Goal: Task Accomplishment & Management: Complete application form

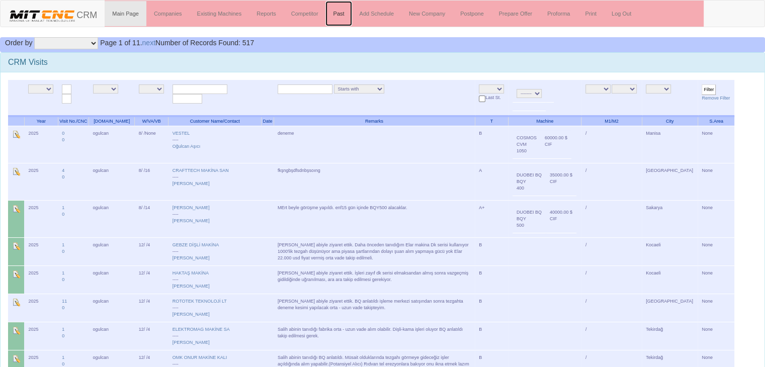
click at [342, 9] on link "Past" at bounding box center [338, 13] width 26 height 25
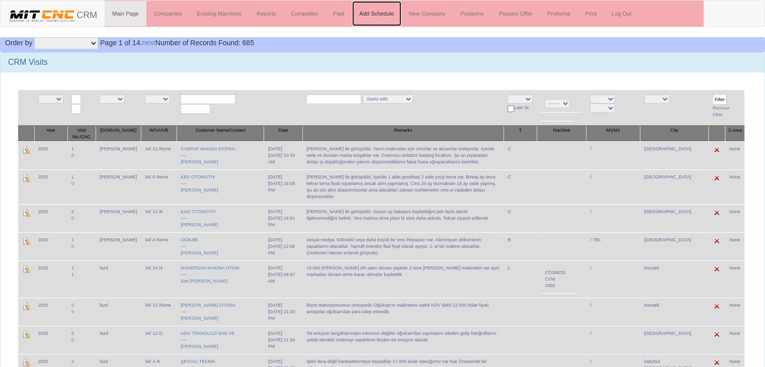
click at [390, 11] on link "Add Schedule" at bounding box center [377, 13] width 50 height 25
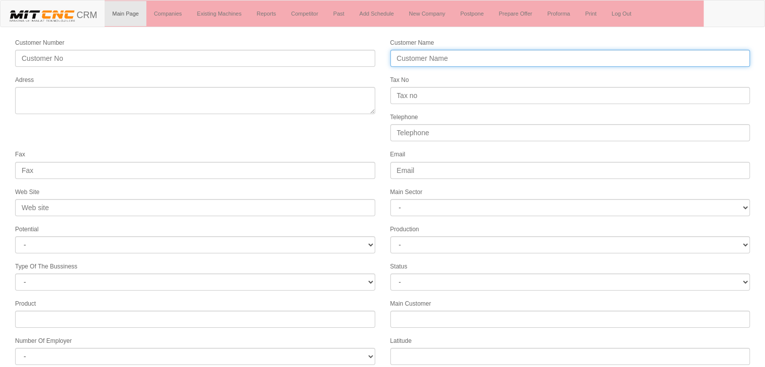
click at [486, 54] on input "Customer Name" at bounding box center [570, 58] width 360 height 17
type input "YMS YURTTAŞ MAKİNA VE SAN."
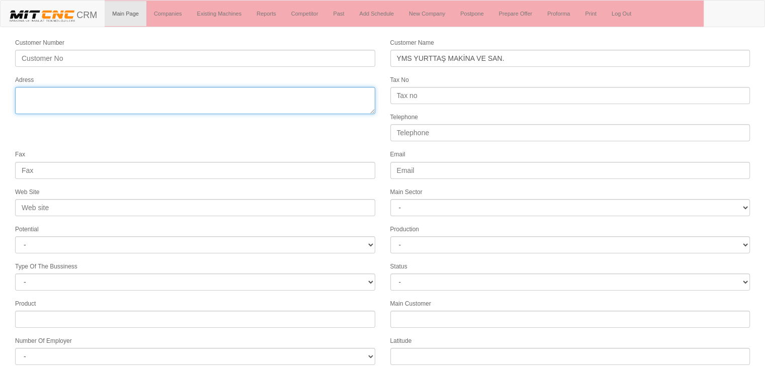
click at [113, 94] on textarea "Adress" at bounding box center [195, 100] width 360 height 27
paste textarea "ÇERKEZKÖY ORG. SAN. BÖLG. G. OSMAN PAŞA M. 3.CD NO.2 59500 ÇERKEZKÖY"
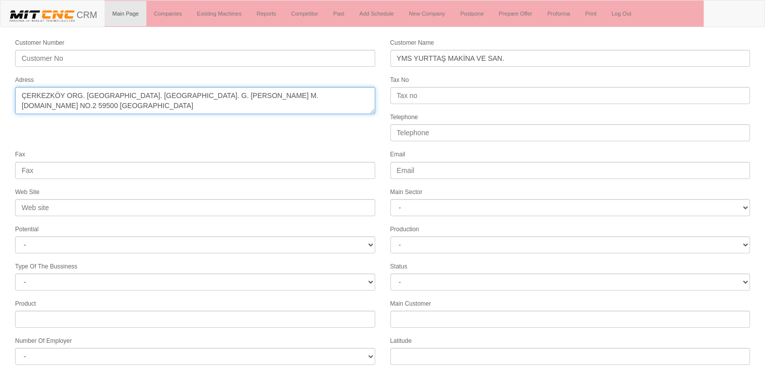
click at [192, 91] on textarea "Adress" at bounding box center [195, 100] width 360 height 27
click at [217, 93] on textarea "Adress" at bounding box center [195, 100] width 360 height 27
type textarea "ÇERKEZKÖY ORG. SAN. BÖLG. G. OSMAN PAŞA MAH. 3.CAD NO.2 59500 ÇERKEZKÖY"
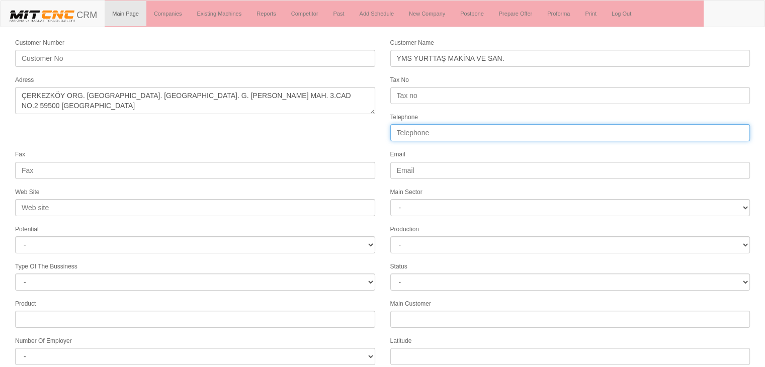
click at [420, 132] on input "Telephone" at bounding box center [570, 132] width 360 height 17
paste input "[PHONE_NUMBER]"
type input "[PHONE_NUMBER]"
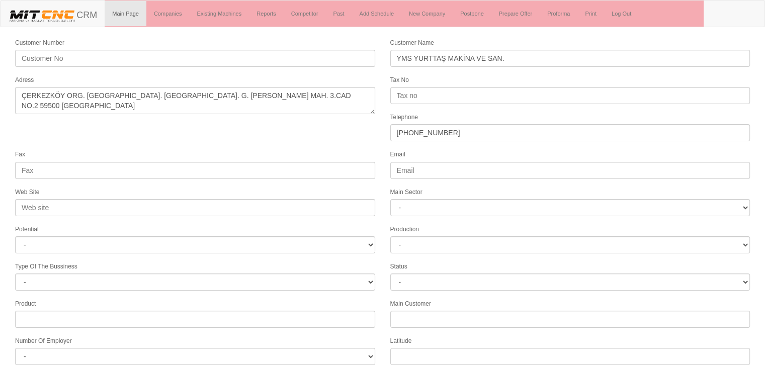
click at [127, 157] on div "Fax" at bounding box center [195, 164] width 375 height 30
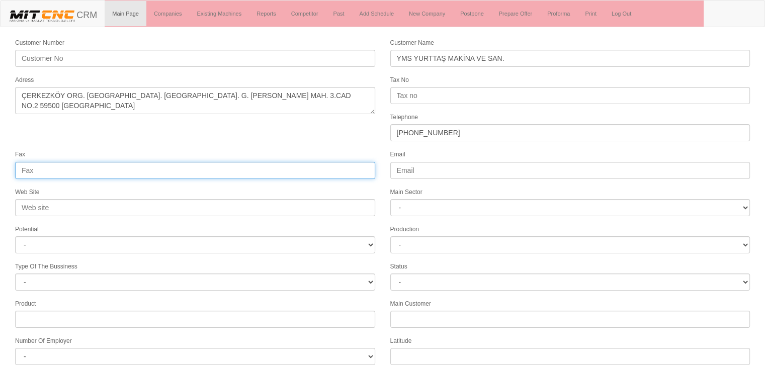
click at [128, 162] on input "Fax" at bounding box center [195, 170] width 360 height 17
paste input "+90 282 726 23 96"
type input "+90 282 726 23 96"
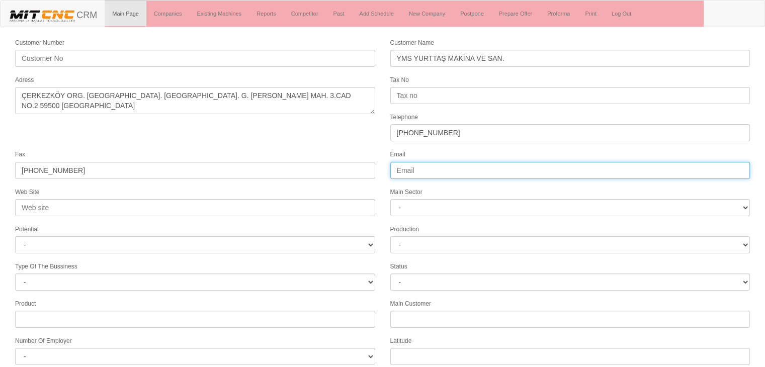
click at [408, 169] on input "Email" at bounding box center [570, 170] width 360 height 17
paste input "info@ymsyurttasmakina.com.tr"
type input "info@ymsyurttasmakina.com.tr"
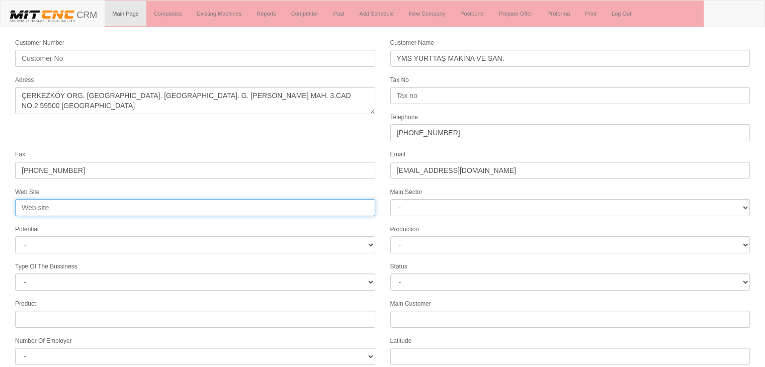
click at [87, 200] on input "Web Site" at bounding box center [195, 207] width 360 height 17
paste input "https://www.kmskalip.com.tr/index.htm"
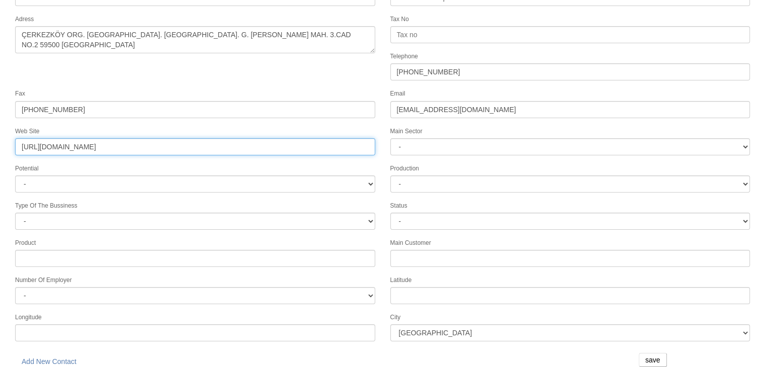
type input "https://www.kmskalip.com.tr"
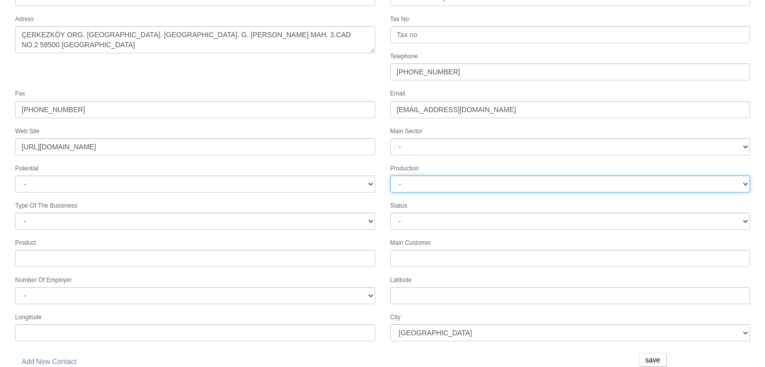
click at [431, 184] on select "-" at bounding box center [570, 184] width 360 height 17
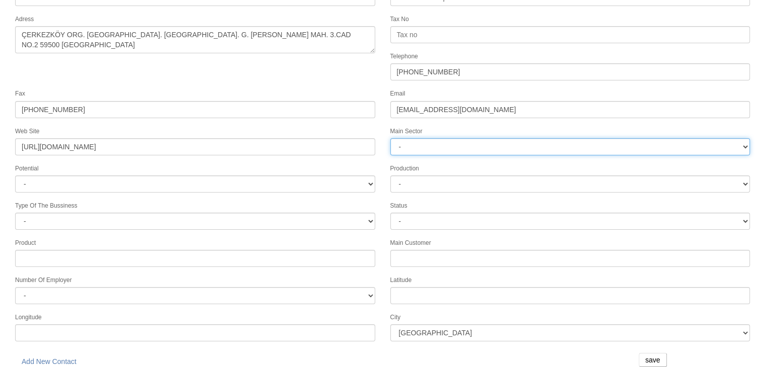
click at [421, 138] on select "- DIE MOLD MACHINERY DEFENCE ELECTRICAL COMPONENTS MEDICAL TOOL MANUFACTURING J…" at bounding box center [570, 146] width 360 height 17
select select "365"
click at [390, 138] on select "- DIE MOLD MACHINERY DEFENCE ELECTRICAL COMPONENTS MEDICAL TOOL MANUFACTURING J…" at bounding box center [570, 146] width 360 height 17
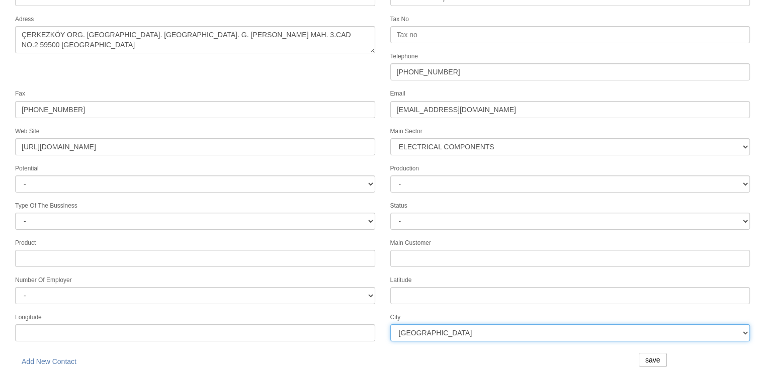
click at [440, 325] on select "İstanbul Adana Adıyaman Afyon Ağrı Amasya Ankara Antalya Artvin Aydın Balıkesir…" at bounding box center [570, 332] width 360 height 17
select select "1249"
click at [390, 324] on select "İstanbul Adana Adıyaman Afyon Ağrı Amasya Ankara Antalya Artvin Aydın Balıkesir…" at bounding box center [570, 332] width 360 height 17
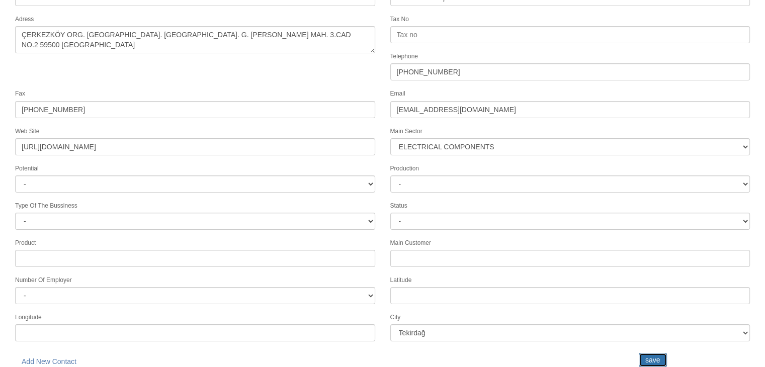
click at [654, 353] on input "save" at bounding box center [653, 360] width 28 height 14
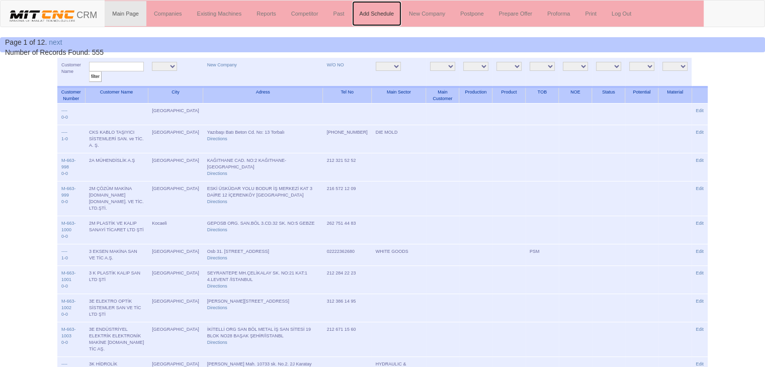
click at [374, 17] on link "Add Schedule" at bounding box center [377, 13] width 50 height 25
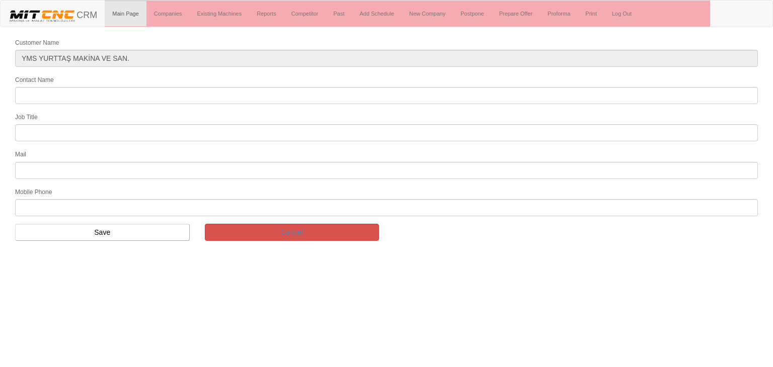
click at [100, 103] on form "Customer Name YMS YURTTAŞ MAKİNA VE SAN. Contact Name Job Title Mail Mobile Pho…" at bounding box center [386, 142] width 773 height 211
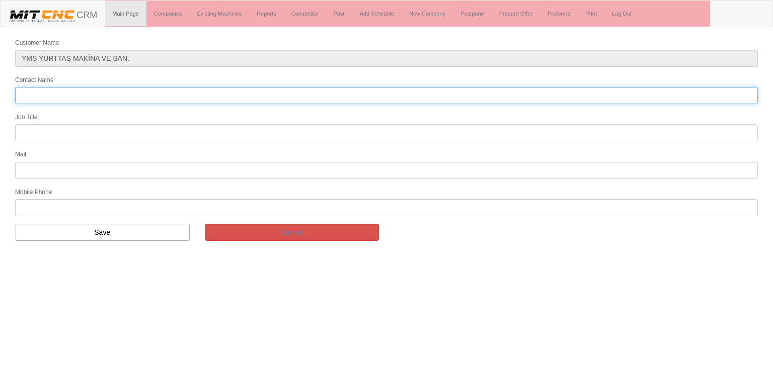
click at [101, 101] on input "Contact Name" at bounding box center [386, 95] width 743 height 17
type input "[PERSON_NAME]"
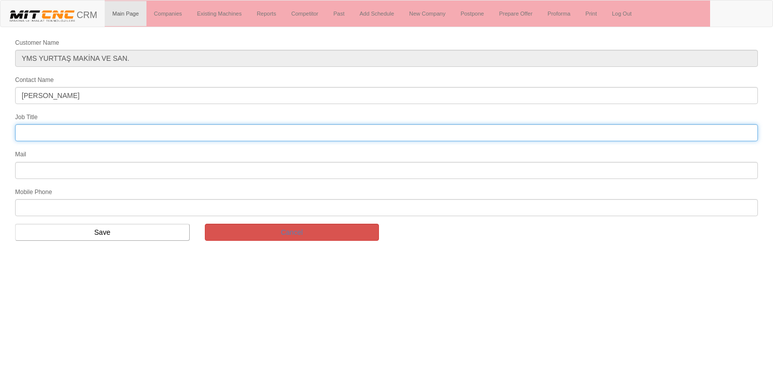
click at [92, 131] on input "text" at bounding box center [386, 132] width 743 height 17
type input "OWNER"
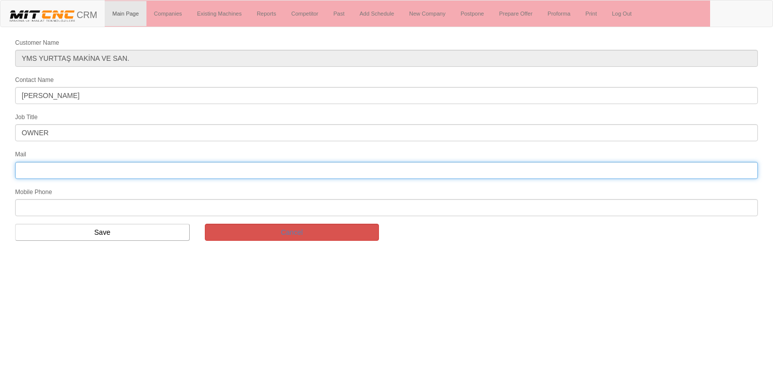
click at [45, 168] on input "text" at bounding box center [386, 170] width 743 height 17
click at [93, 172] on input "text" at bounding box center [386, 170] width 743 height 17
paste input "[EMAIL_ADDRESS][DOMAIN_NAME]"
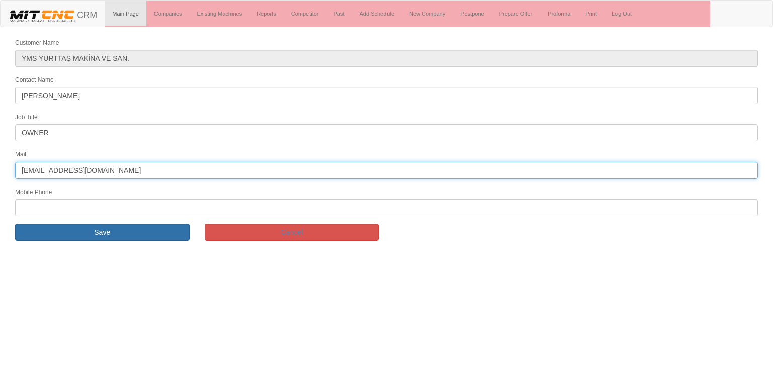
type input "info@ymsyurttasmakina.com.tr"
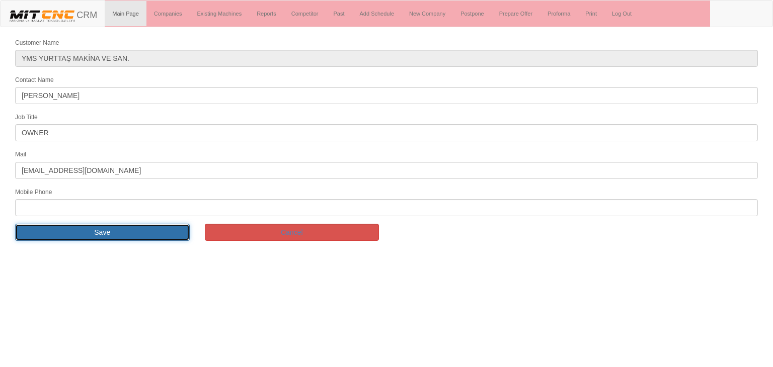
click at [115, 224] on input "Save" at bounding box center [102, 232] width 175 height 17
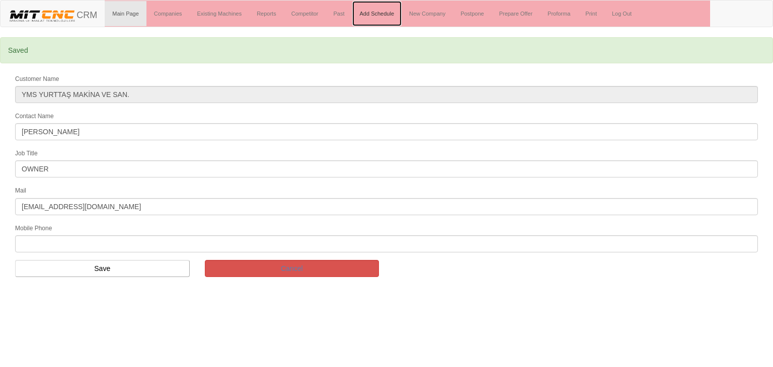
click at [388, 18] on link "Add Schedule" at bounding box center [377, 13] width 50 height 25
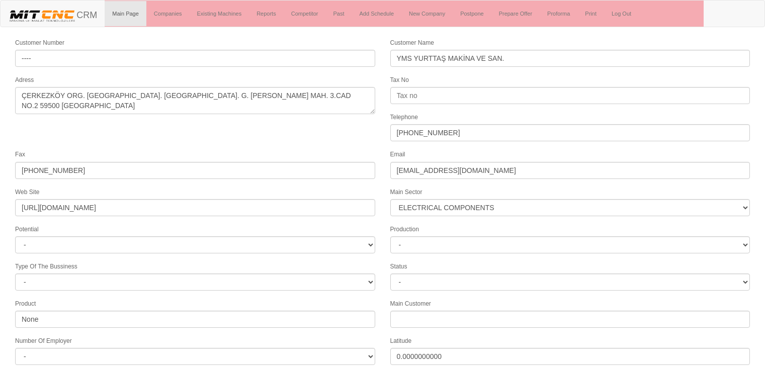
select select "365"
select select "1249"
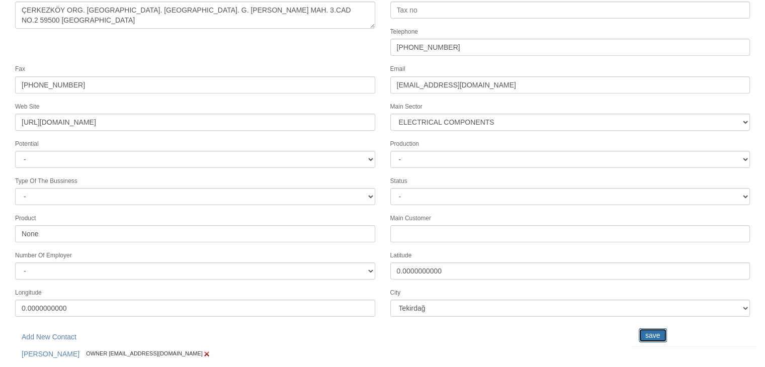
click at [649, 332] on input "save" at bounding box center [653, 335] width 28 height 14
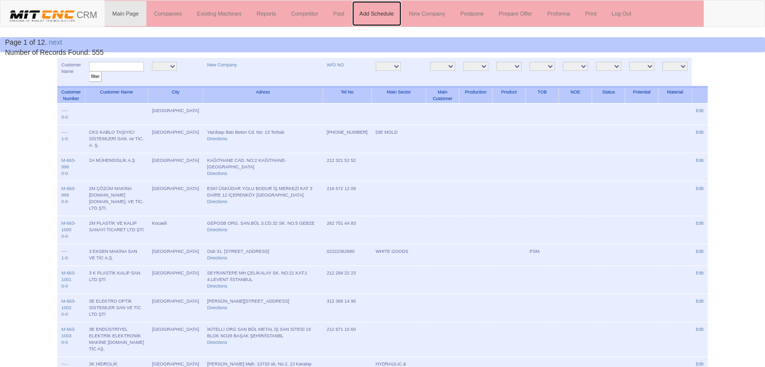
click at [374, 14] on link "Add Schedule" at bounding box center [377, 13] width 50 height 25
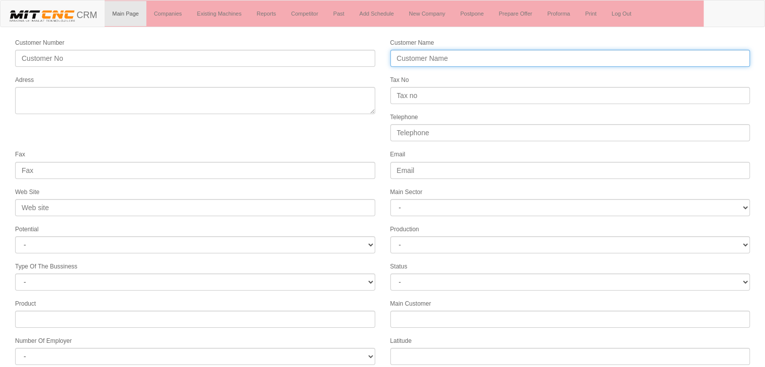
click at [422, 59] on input "Customer Name" at bounding box center [570, 58] width 360 height 17
type input "GENÇKAN MAKİNA"
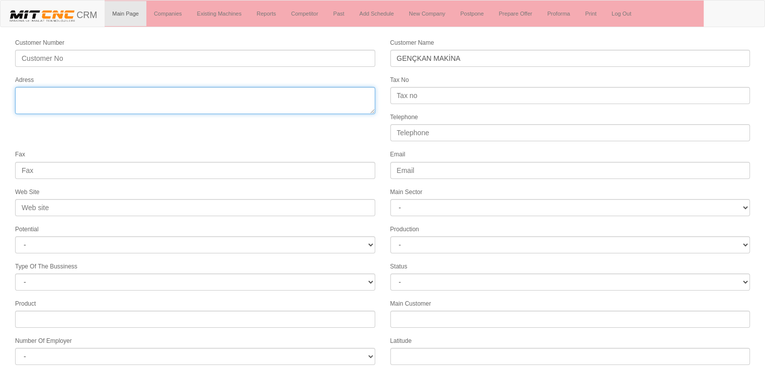
click at [75, 111] on textarea "Adress" at bounding box center [195, 100] width 360 height 27
drag, startPoint x: 64, startPoint y: 91, endPoint x: 47, endPoint y: 95, distance: 17.6
click at [47, 95] on textarea "Adress" at bounding box center [195, 100] width 360 height 27
click at [133, 93] on textarea "Adress" at bounding box center [195, 100] width 360 height 27
click at [153, 94] on textarea "Adress" at bounding box center [195, 100] width 360 height 27
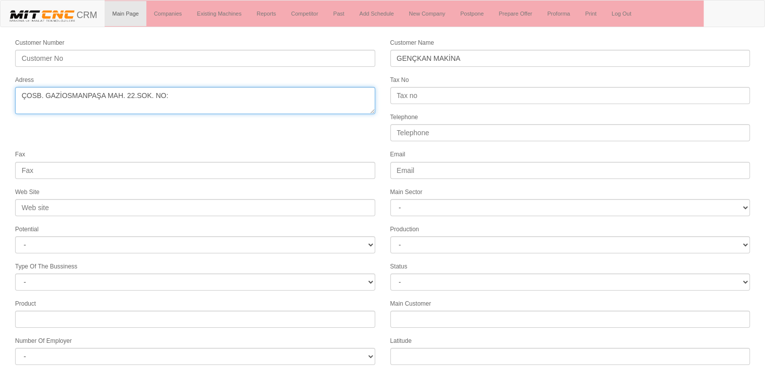
click at [175, 96] on textarea "Adress" at bounding box center [195, 100] width 360 height 27
type textarea "ÇOSB. GAZİOSMANPAŞA MAH. 22.SOK. NO:4 ÇERKEZKÖY"
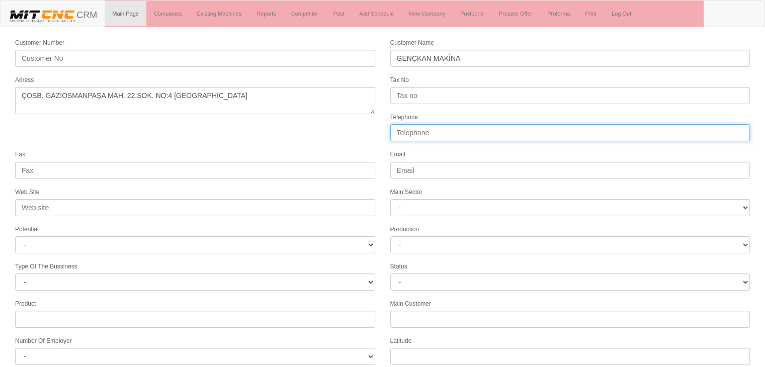
click at [424, 127] on input "Telephone" at bounding box center [570, 132] width 360 height 17
paste input "0282 758 38 68"
click at [397, 130] on input "0282 758 38 68" at bounding box center [570, 132] width 360 height 17
type input "+90 282 758 38 68"
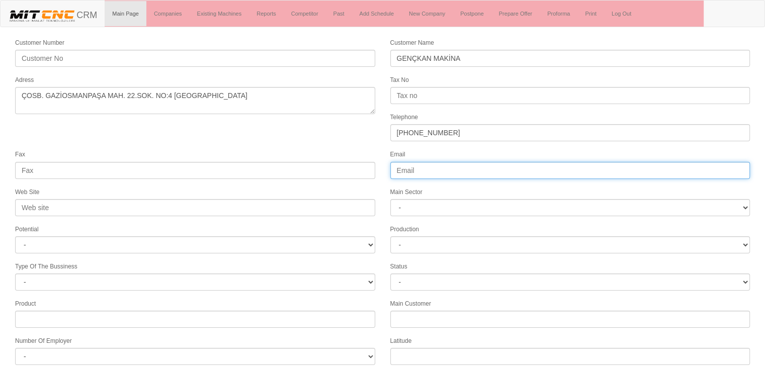
click at [412, 168] on input "Email" at bounding box center [570, 170] width 360 height 17
paste input "info@genckanmakina.com"
type input "info@genckanmakina.com"
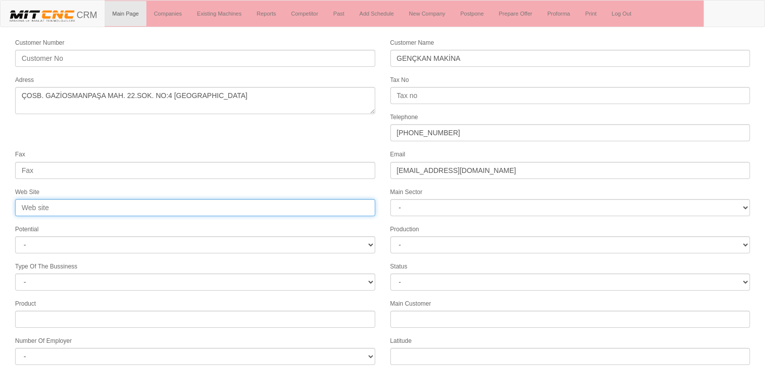
click at [63, 212] on input "Web Site" at bounding box center [195, 207] width 360 height 17
paste input "http://genckanmakina.com/"
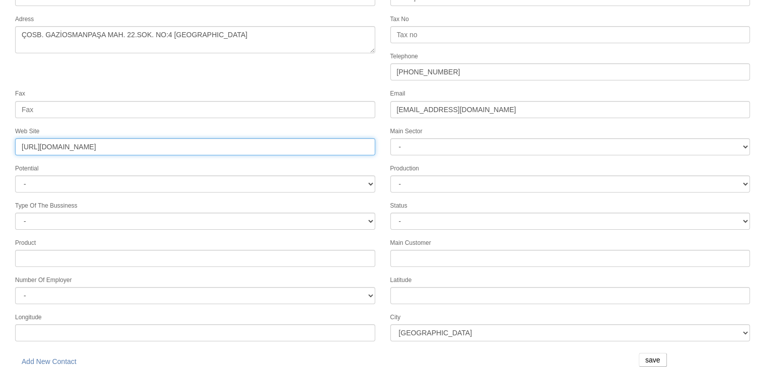
type input "http://genckanmakina.com/"
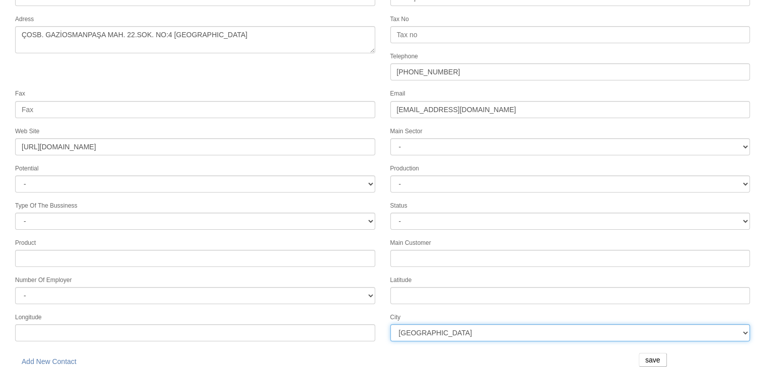
click at [424, 327] on select "İstanbul Adana Adıyaman Afyon Ağrı Amasya Ankara Antalya Artvin Aydın Balıkesir…" at bounding box center [570, 332] width 360 height 17
select select "1249"
click at [390, 324] on select "İstanbul Adana Adıyaman Afyon Ağrı Amasya Ankara Antalya Artvin Aydın Balıkesir…" at bounding box center [570, 332] width 360 height 17
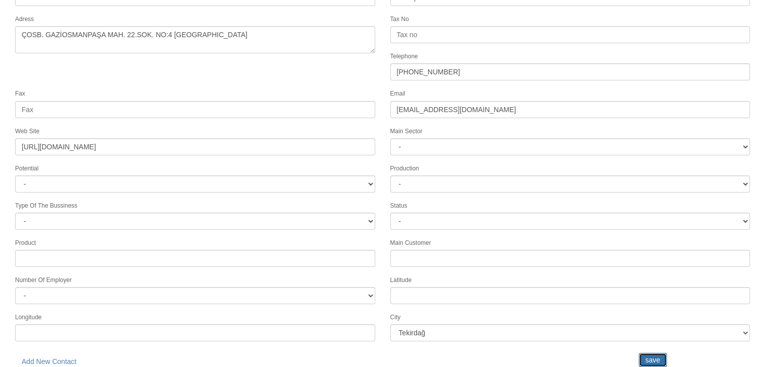
click at [648, 359] on input "save" at bounding box center [653, 360] width 28 height 14
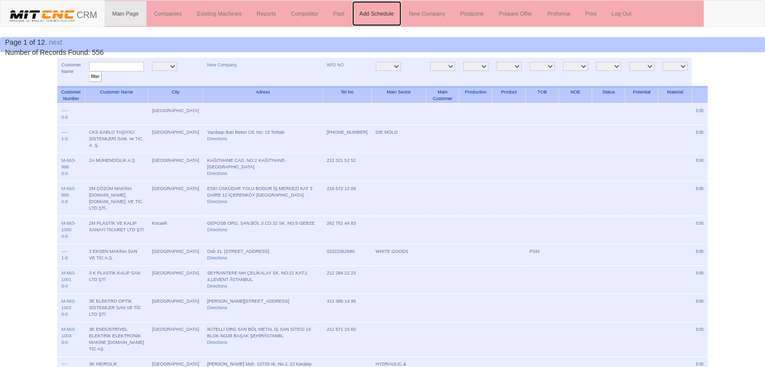
click at [378, 14] on link "Add Schedule" at bounding box center [377, 13] width 50 height 25
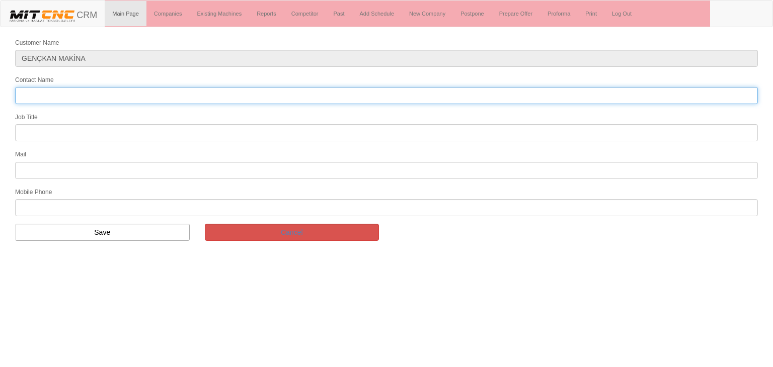
click at [145, 90] on input "Contact Name" at bounding box center [386, 95] width 743 height 17
type input "[PERSON_NAME]"
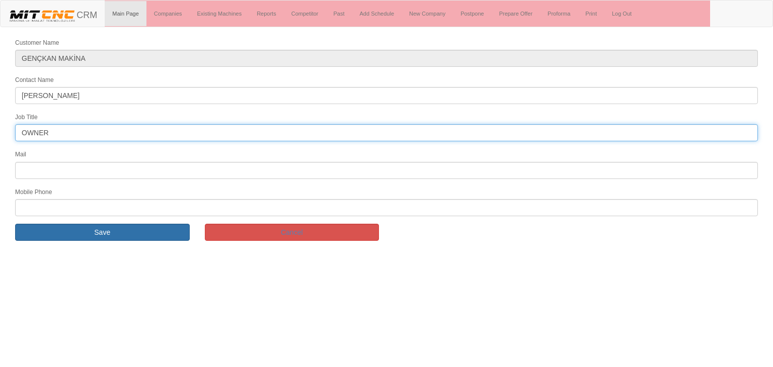
type input "OWNER"
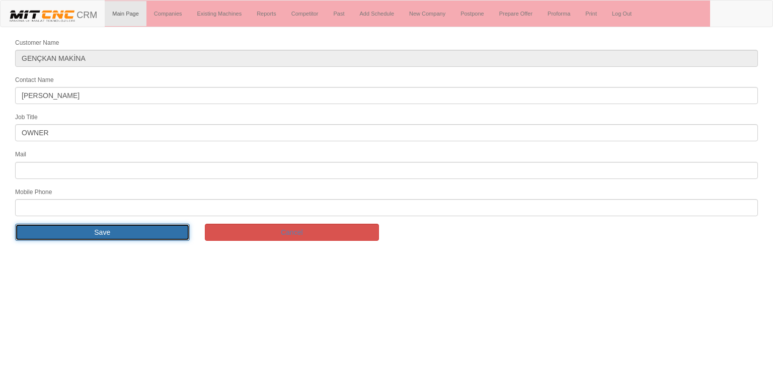
click at [163, 225] on input "Save" at bounding box center [102, 232] width 175 height 17
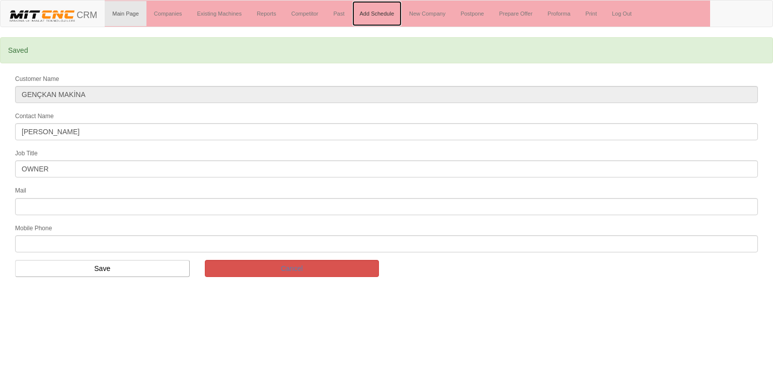
click at [374, 9] on link "Add Schedule" at bounding box center [377, 13] width 50 height 25
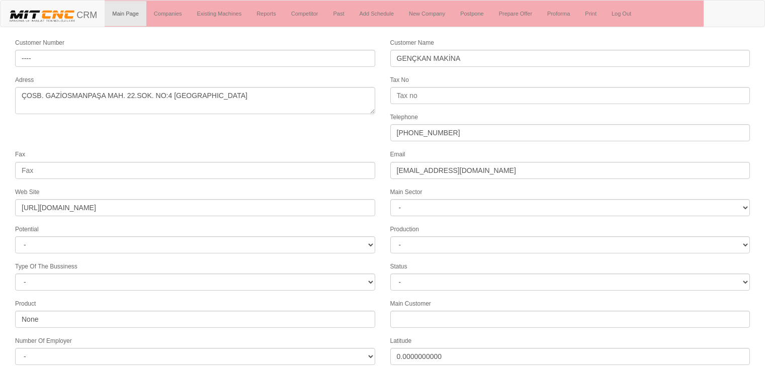
select select "1249"
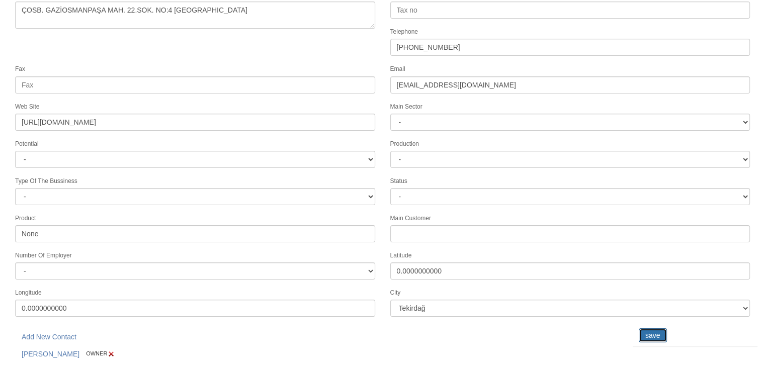
click at [643, 328] on input "save" at bounding box center [653, 335] width 28 height 14
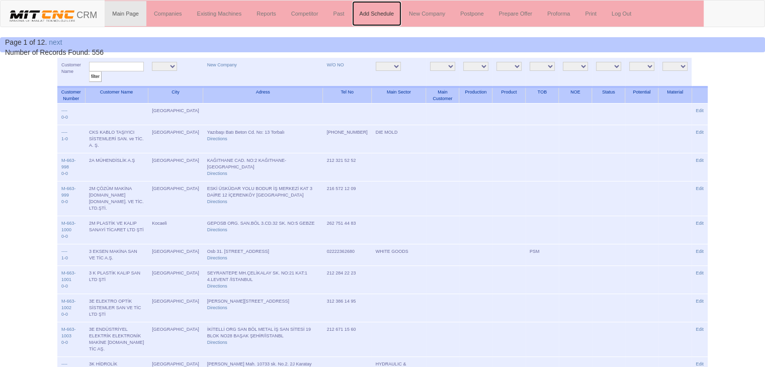
click at [367, 9] on link "Add Schedule" at bounding box center [377, 13] width 50 height 25
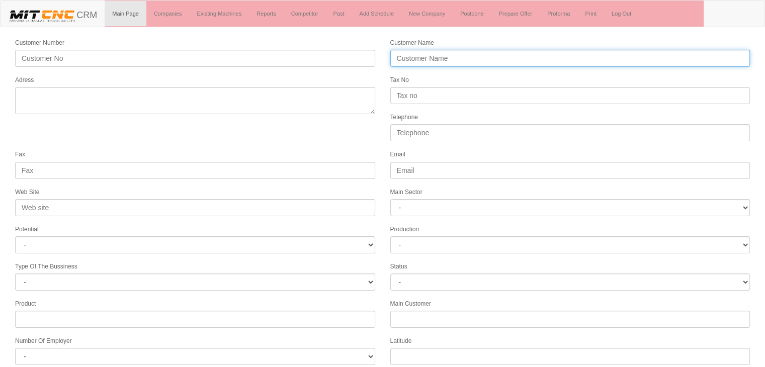
click at [421, 54] on input "Customer Name" at bounding box center [570, 58] width 360 height 17
type input "MUSTA MAKİNE"
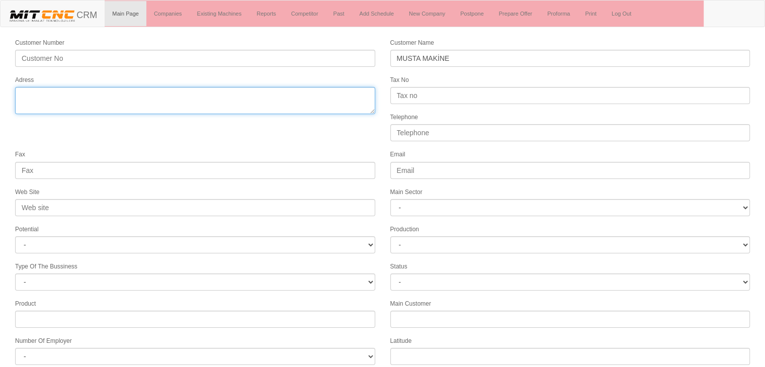
click at [139, 98] on textarea "Adress" at bounding box center [195, 100] width 360 height 27
type textarea "VELİKÖY OSB. MAH. 2.CAD A BLOK NO:2/4 KAPI NO :10 ÇERKEZKÖY"
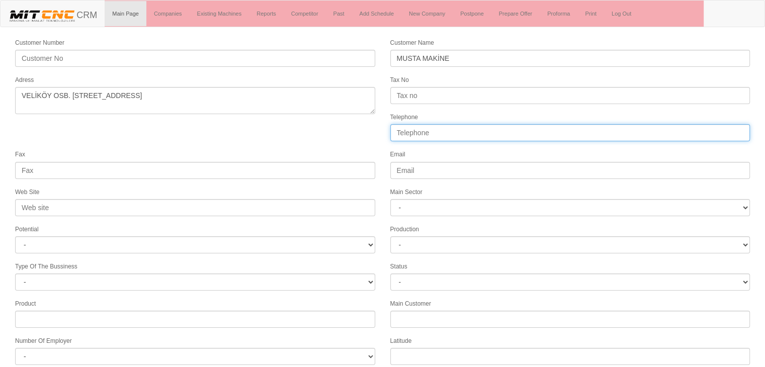
click at [407, 126] on input "Telephone" at bounding box center [570, 132] width 360 height 17
paste input "http://genckanmakina.com/"
type input "h"
click at [441, 130] on input "Telephone" at bounding box center [570, 132] width 360 height 17
paste input "0544 203 0520"
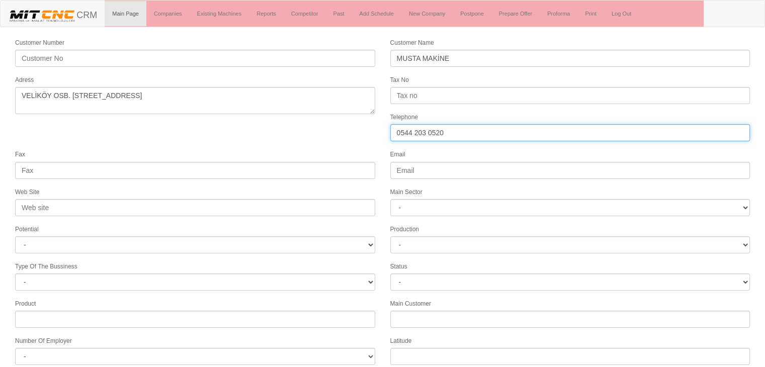
click at [396, 130] on input "0544 203 0520" at bounding box center [570, 132] width 360 height 17
type input "+90 544 203 0520"
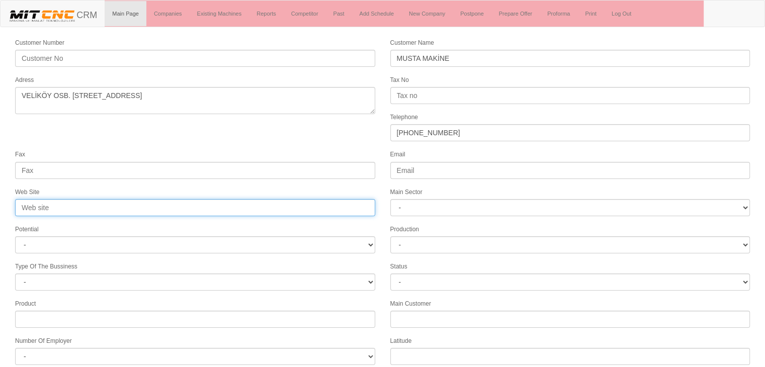
click at [74, 208] on input "Web Site" at bounding box center [195, 207] width 360 height 17
paste input "https://www.mustamakine.com/anasayfa"
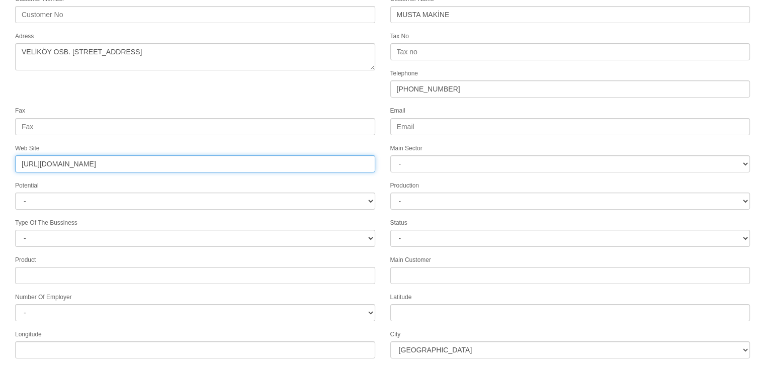
scroll to position [61, 0]
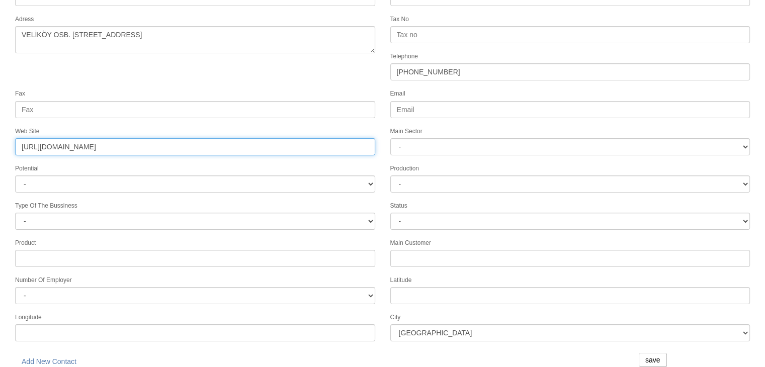
type input "https://www.mustamakine.com/anasayfa"
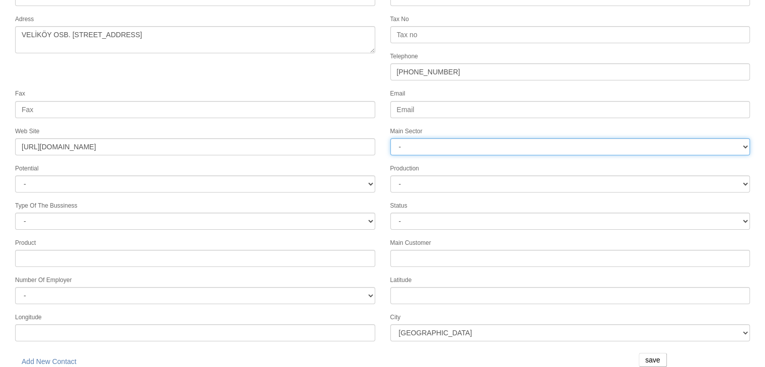
click at [453, 139] on select "- DIE MOLD MACHINERY DEFENCE ELECTRICAL COMPONENTS MEDICAL TOOL MANUFACTURING J…" at bounding box center [570, 146] width 360 height 17
select select "363"
click at [390, 138] on select "- DIE MOLD MACHINERY DEFENCE ELECTRICAL COMPONENTS MEDICAL TOOL MANUFACTURING J…" at bounding box center [570, 146] width 360 height 17
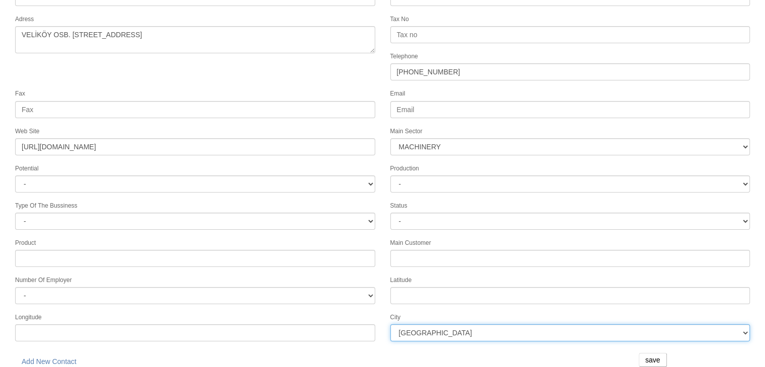
click at [422, 325] on select "İstanbul Adana Adıyaman Afyon Ağrı Amasya Ankara Antalya Artvin Aydın Balıkesir…" at bounding box center [570, 332] width 360 height 17
select select "1249"
click at [390, 324] on select "İstanbul Adana Adıyaman Afyon Ağrı Amasya Ankara Antalya Artvin Aydın Balıkesir…" at bounding box center [570, 332] width 360 height 17
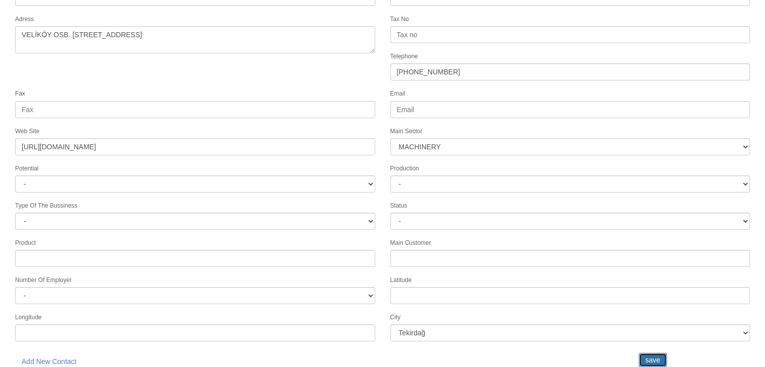
click at [525, 339] on input "save" at bounding box center [653, 360] width 28 height 14
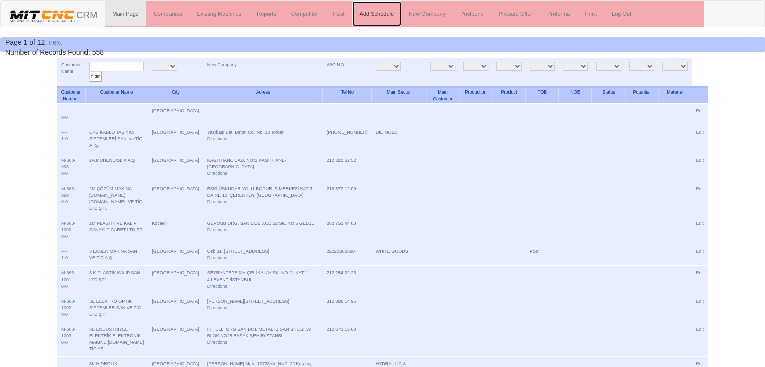
click at [376, 10] on link "Add Schedule" at bounding box center [377, 13] width 50 height 25
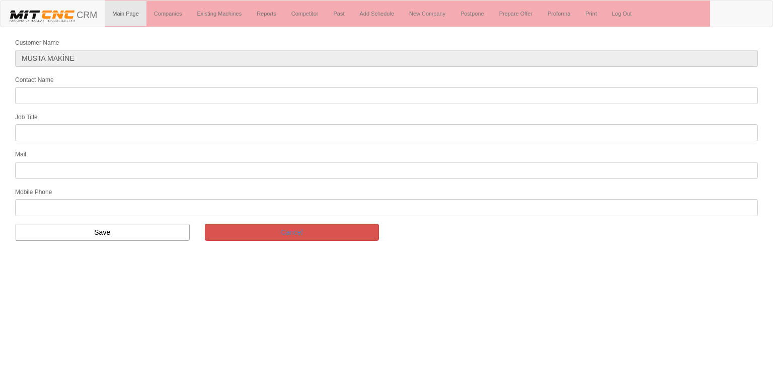
click at [111, 103] on form "Customer Name MUSTA MAKİNE Contact Name Job Title Mail Mobile Phone Save Cancel" at bounding box center [386, 142] width 773 height 211
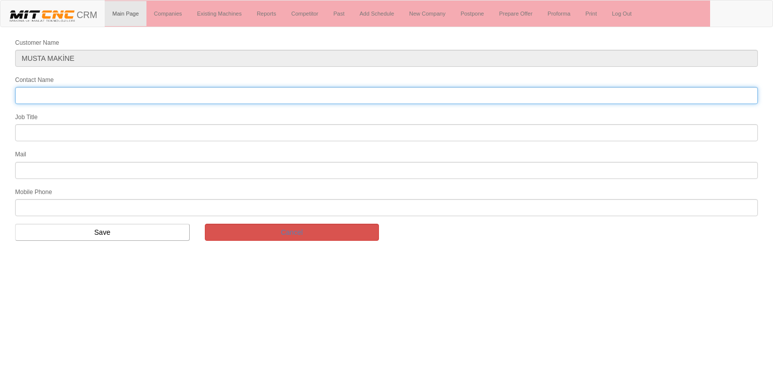
click at [114, 102] on input "Contact Name" at bounding box center [386, 95] width 743 height 17
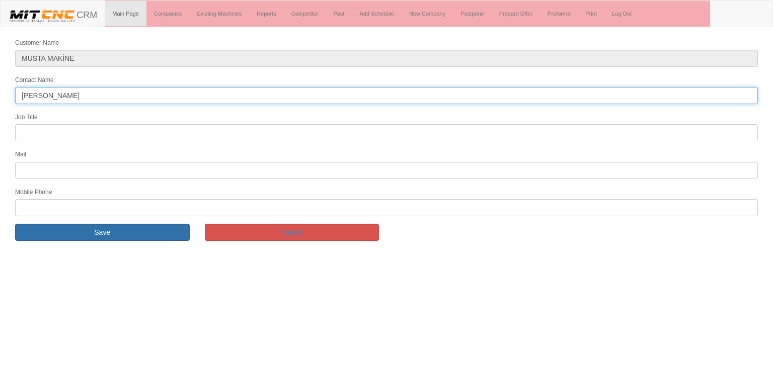
type input "[PERSON_NAME]"
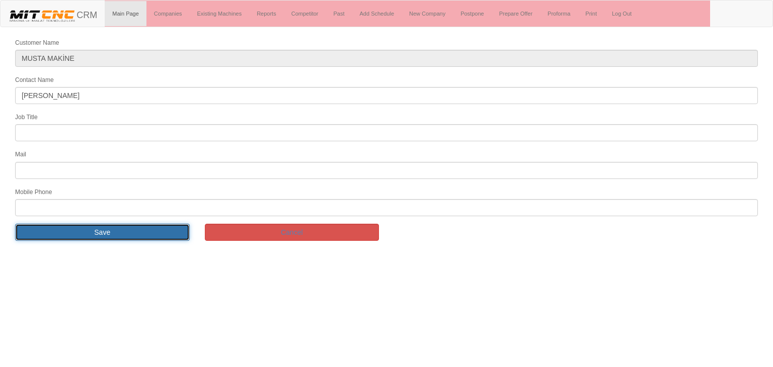
click at [139, 227] on input "Save" at bounding box center [102, 232] width 175 height 17
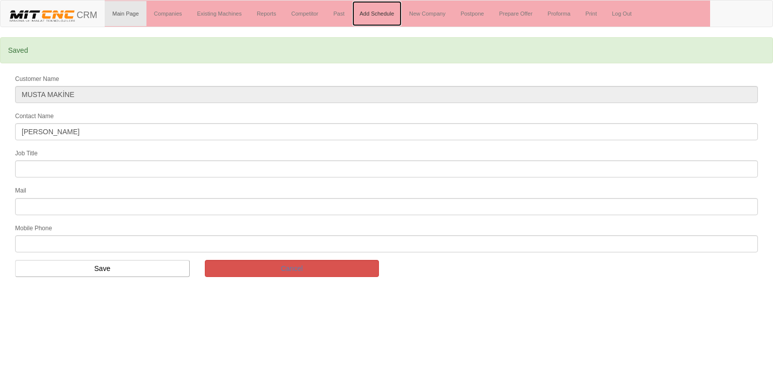
click at [368, 19] on link "Add Schedule" at bounding box center [377, 13] width 50 height 25
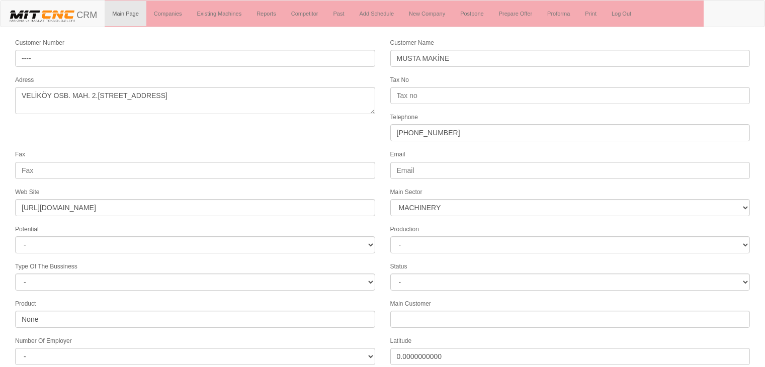
select select "363"
select select "1249"
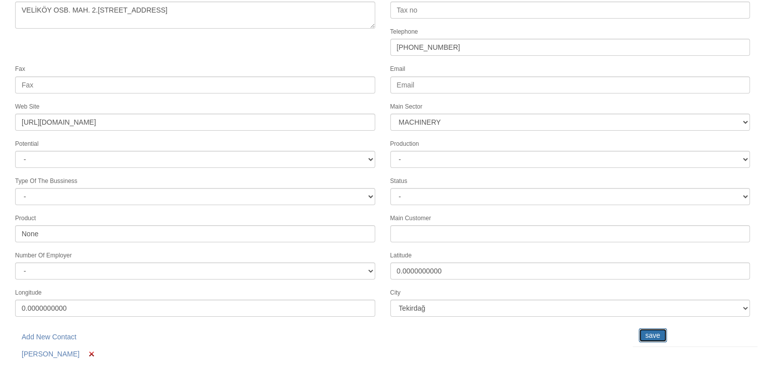
click at [641, 328] on input "save" at bounding box center [653, 335] width 28 height 14
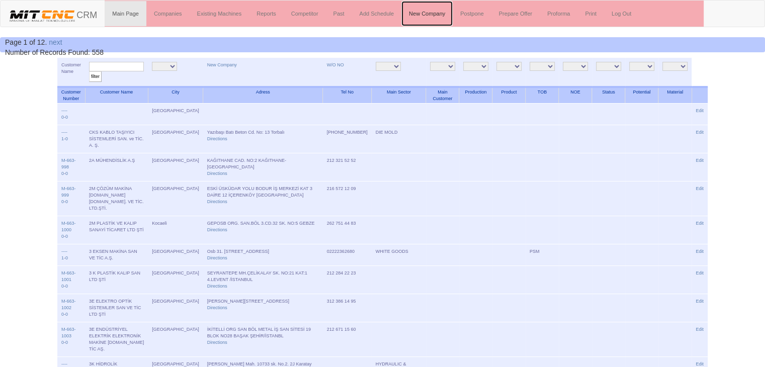
click at [420, 15] on link "New Company" at bounding box center [426, 13] width 51 height 25
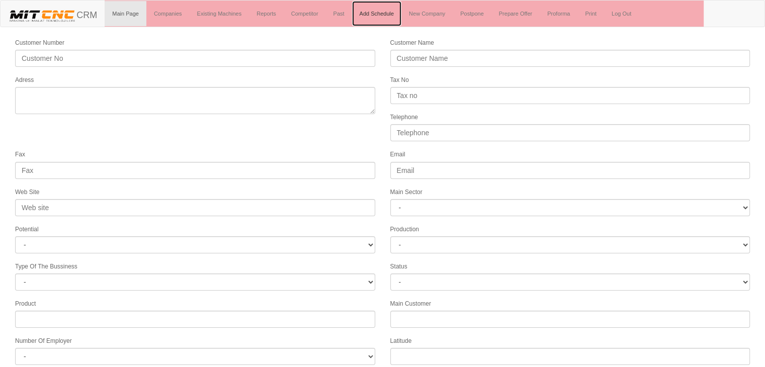
click at [382, 15] on link "Add Schedule" at bounding box center [377, 13] width 50 height 25
click at [427, 54] on input "Customer Name" at bounding box center [570, 58] width 360 height 17
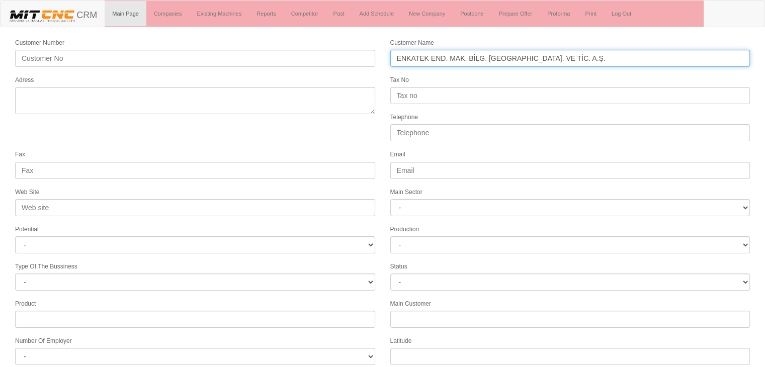
type input "ENKATEK END. MAK. BİLG. PLASTİK SAN. VE TİC. A.Ş."
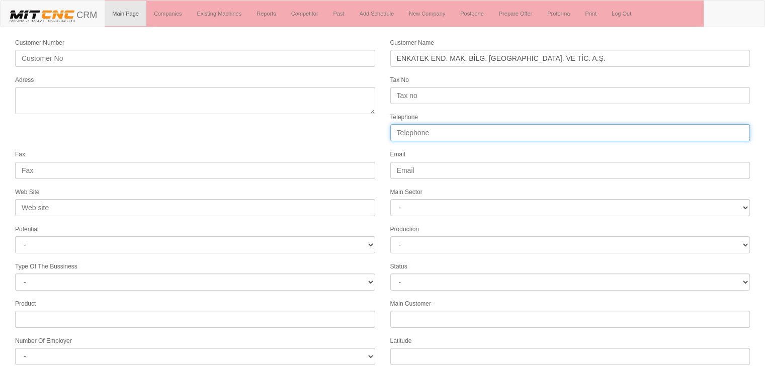
click at [440, 124] on input "Telephone" at bounding box center [570, 132] width 360 height 17
paste input "0 282 746 13 67"
click at [394, 129] on input "0 282 746 13 67" at bounding box center [570, 132] width 360 height 17
type input "+90 282 746 13 67"
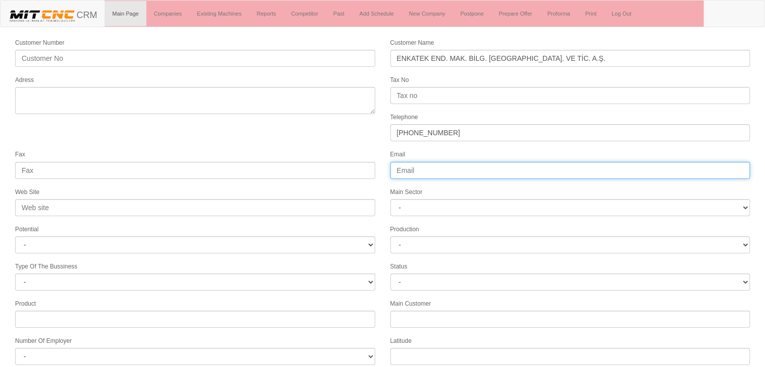
click at [398, 168] on input "Email" at bounding box center [570, 170] width 360 height 17
paste input "info@enkatek.com"
type input "info@enkatek.com"
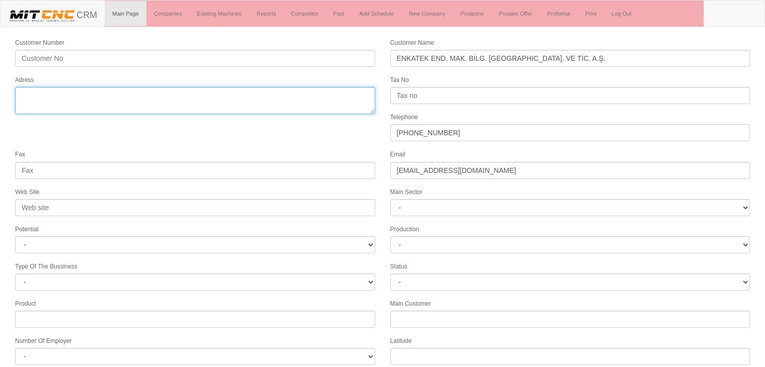
click at [61, 89] on textarea "Adress" at bounding box center [195, 100] width 360 height 27
click at [93, 91] on textarea "Adress" at bounding box center [195, 100] width 360 height 27
click at [159, 93] on textarea "Adress" at bounding box center [195, 100] width 360 height 27
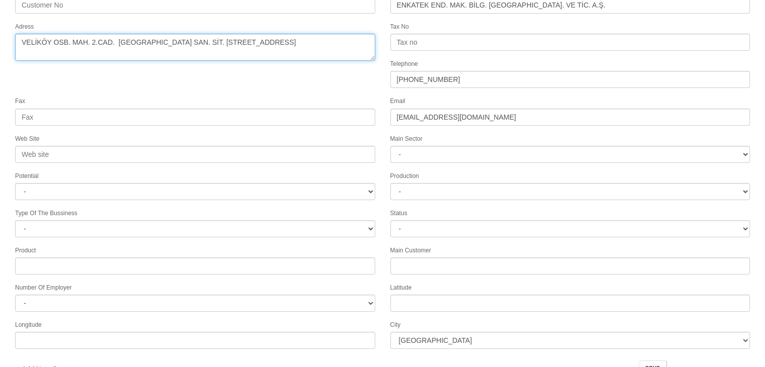
scroll to position [58, 0]
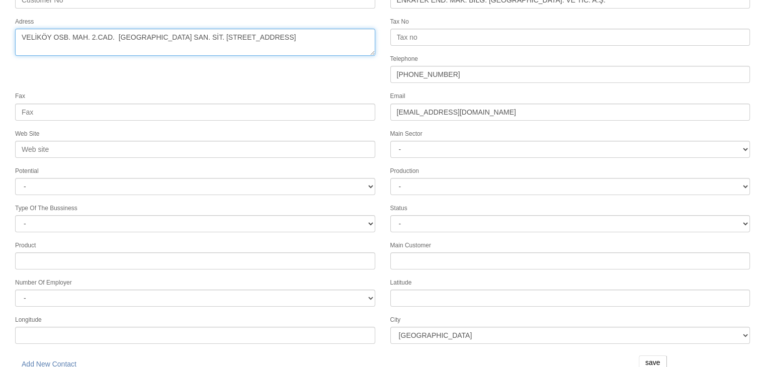
type textarea "VELİKÖY OSB. MAH. 2.CAD. KOSİKOOP SAN. SİT. D BLOK NO:2-4, 11 ÇERKEZKÖY"
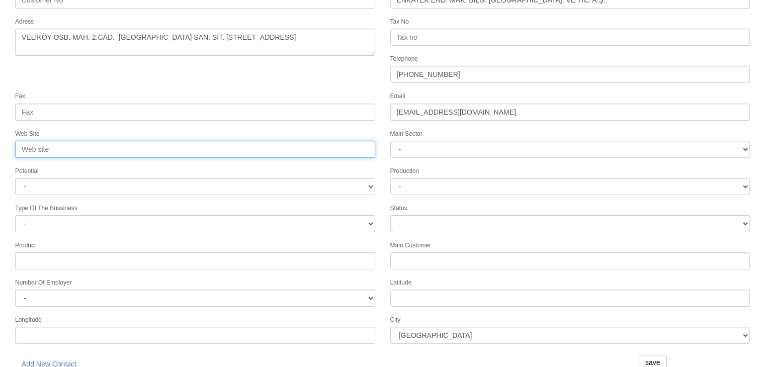
click at [157, 147] on input "Web Site" at bounding box center [195, 149] width 360 height 17
paste input "https://enkatek.com/tr"
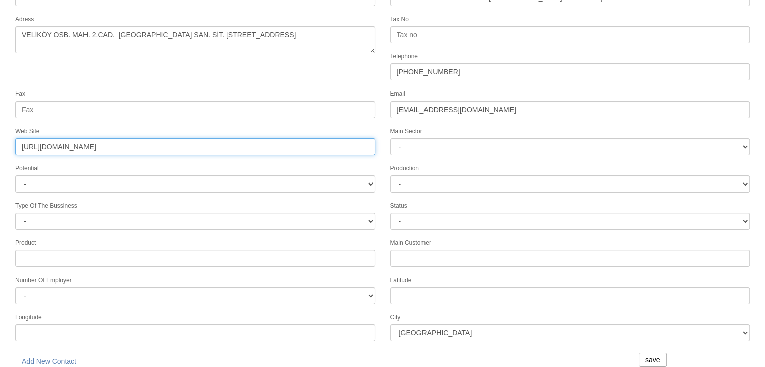
type input "https://enkatek.com/tr"
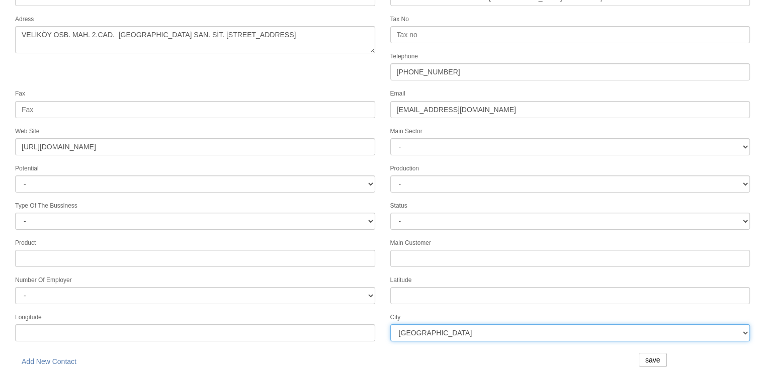
click at [432, 332] on select "İstanbul Adana Adıyaman Afyon Ağrı Amasya Ankara Antalya Artvin Aydın Balıkesir…" at bounding box center [570, 332] width 360 height 17
select select "1249"
click at [390, 324] on select "İstanbul Adana Adıyaman Afyon Ağrı Amasya Ankara Antalya Artvin Aydın Balıkesir…" at bounding box center [570, 332] width 360 height 17
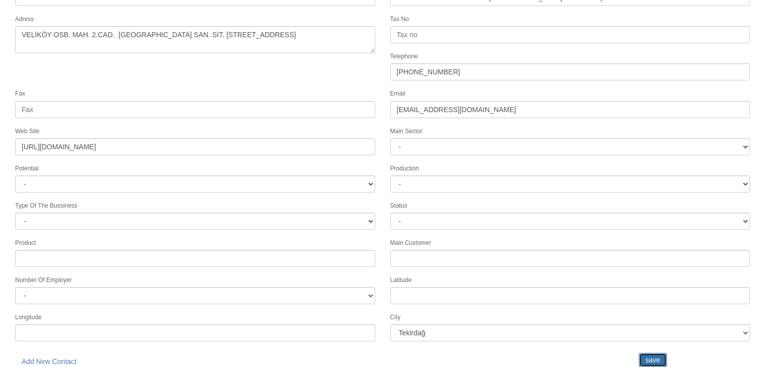
click at [642, 353] on input "save" at bounding box center [653, 360] width 28 height 14
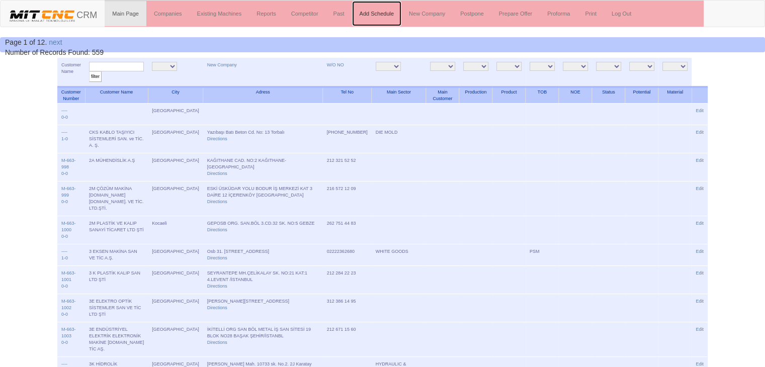
click at [370, 17] on link "Add Schedule" at bounding box center [377, 13] width 50 height 25
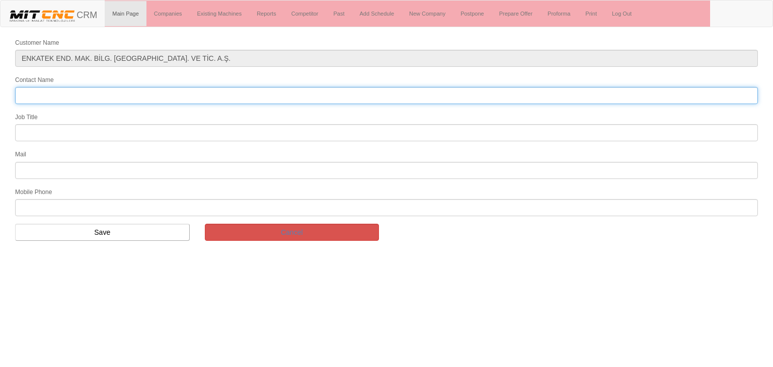
click at [89, 89] on input "Contact Name" at bounding box center [386, 95] width 743 height 17
type input "[PERSON_NAME]"
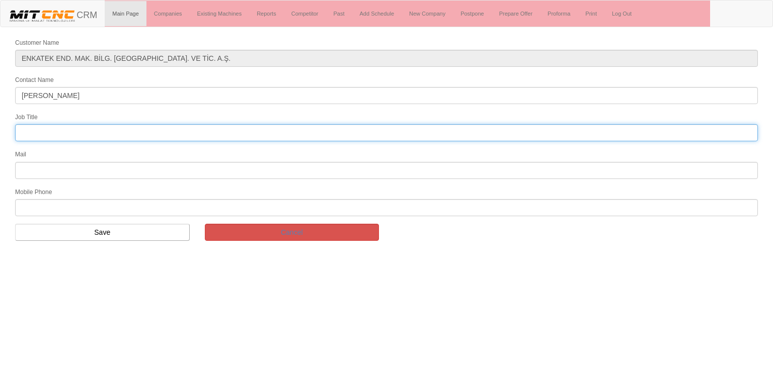
click at [75, 131] on input "text" at bounding box center [386, 132] width 743 height 17
type input "OWNER"
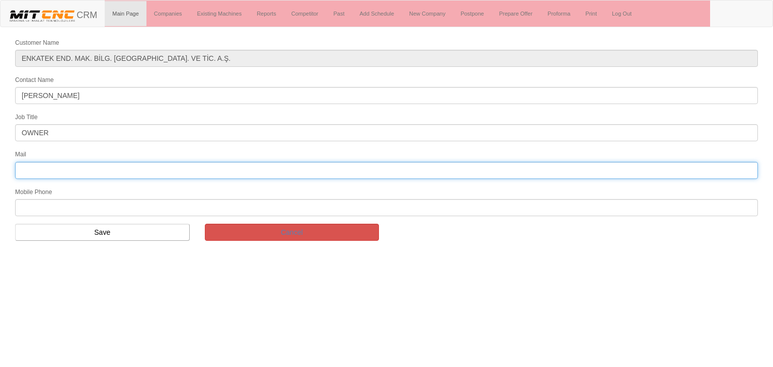
click at [43, 168] on input "text" at bounding box center [386, 170] width 743 height 17
click at [63, 162] on input "text" at bounding box center [386, 170] width 743 height 17
paste input "info@enkatek.com"
type input "info@enkatek.com"
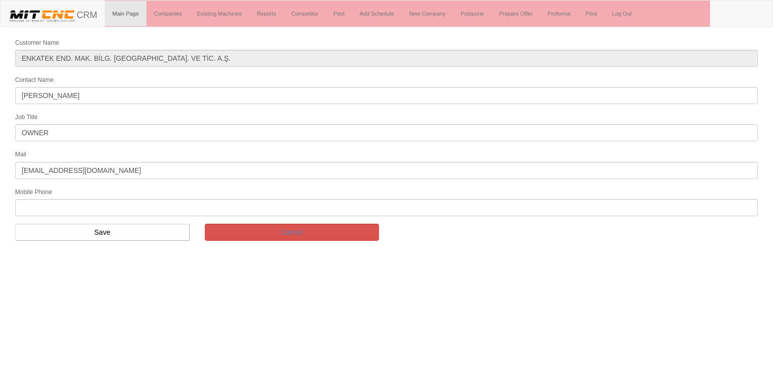
click at [51, 216] on form "Customer Name ENKATEK END. MAK. BİLG. PLASTİK SAN. VE TİC. A.Ş. Contact Name OK…" at bounding box center [386, 142] width 773 height 211
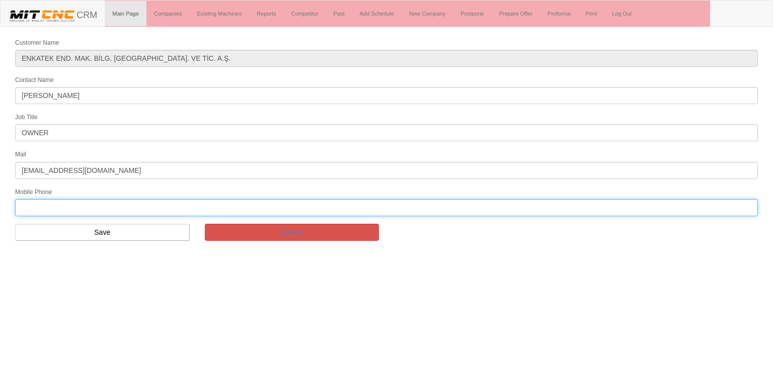
click at [56, 210] on input "text" at bounding box center [386, 207] width 743 height 17
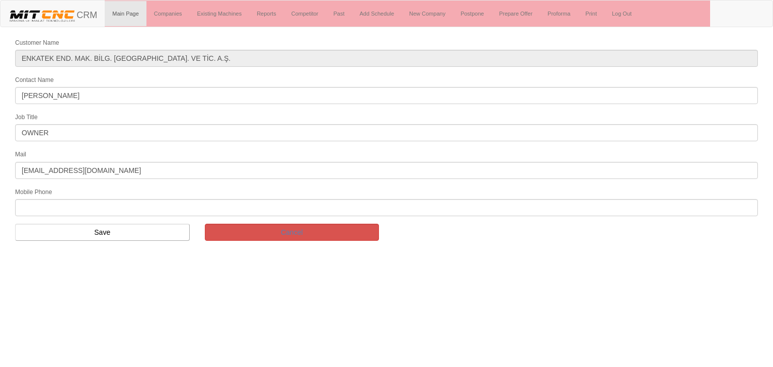
click at [159, 216] on form "Customer Name ENKATEK END. MAK. BİLG. PLASTİK SAN. VE TİC. A.Ş. Contact Name OK…" at bounding box center [386, 142] width 773 height 211
click at [156, 237] on form "Customer Name ENKATEK END. MAK. BİLG. PLASTİK SAN. VE TİC. A.Ş. Contact Name OK…" at bounding box center [386, 142] width 773 height 211
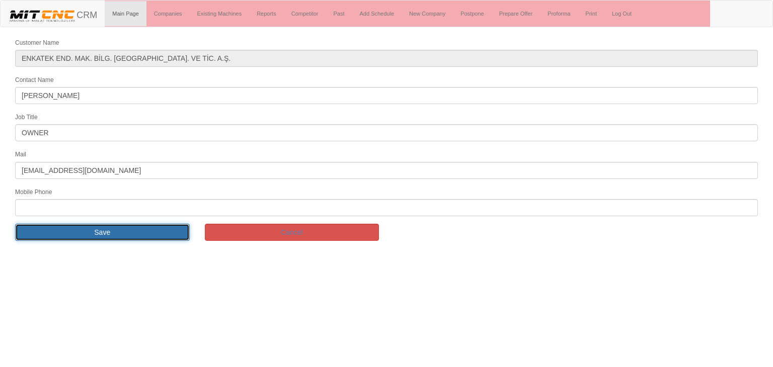
click at [157, 230] on input "Save" at bounding box center [102, 232] width 175 height 17
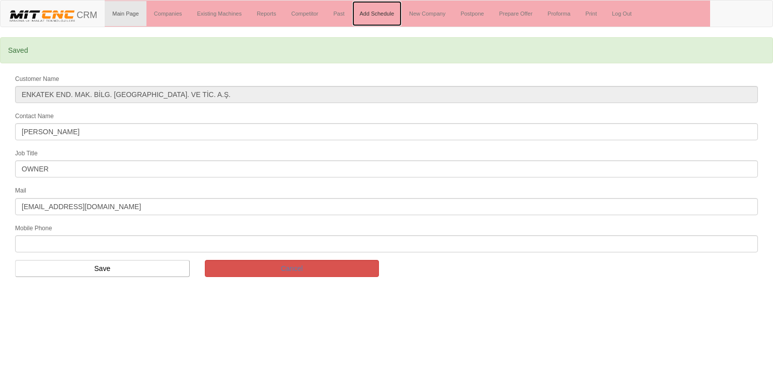
click at [380, 16] on link "Add Schedule" at bounding box center [377, 13] width 50 height 25
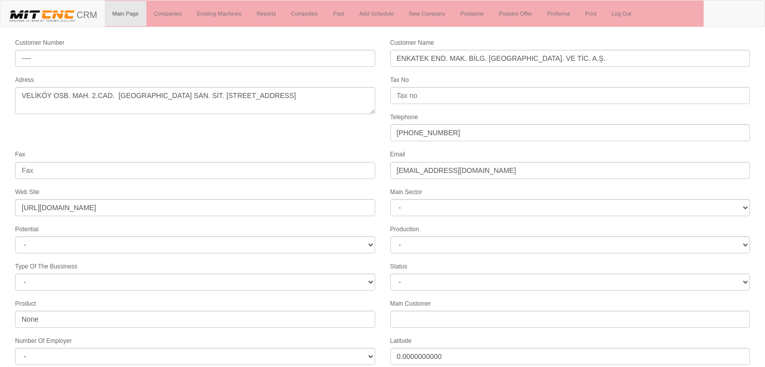
select select "1249"
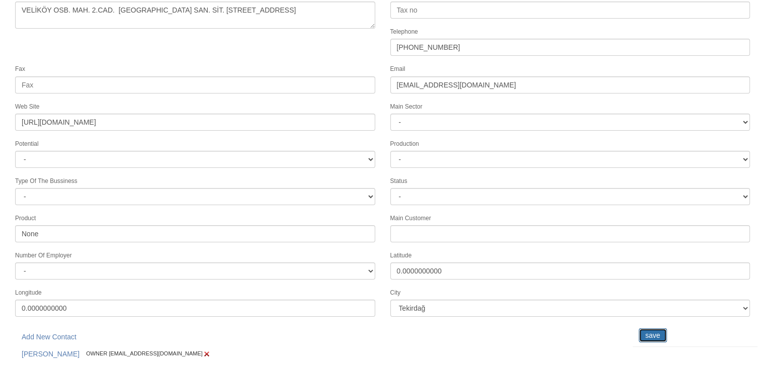
click at [645, 328] on input "save" at bounding box center [653, 335] width 28 height 14
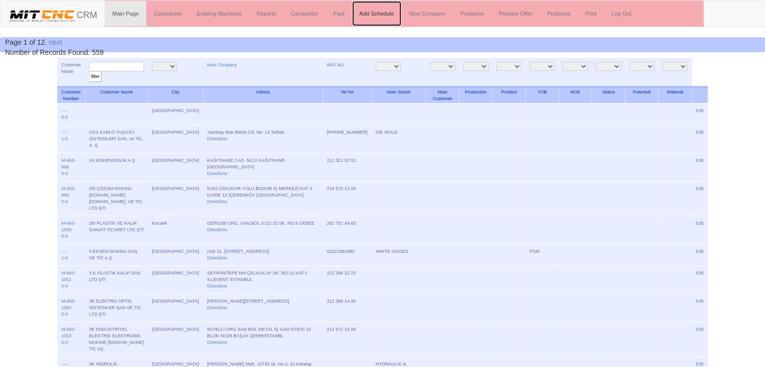
click at [374, 14] on link "Add Schedule" at bounding box center [377, 13] width 50 height 25
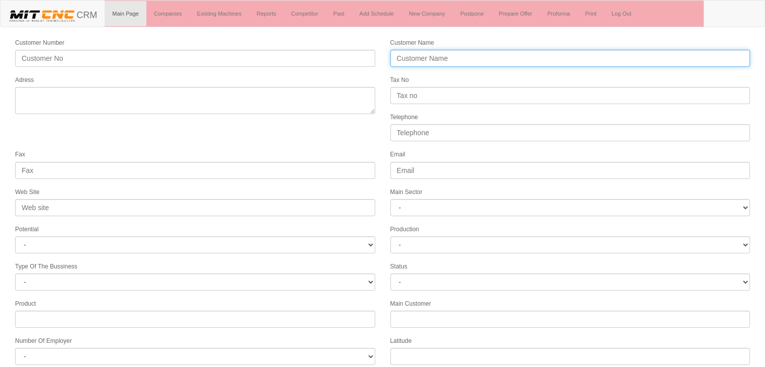
click at [444, 62] on input "Customer Name" at bounding box center [570, 58] width 360 height 17
click at [440, 55] on input "MERGER" at bounding box center [570, 58] width 360 height 17
type input "MERGER SAN. VE TİC. A.Ş."
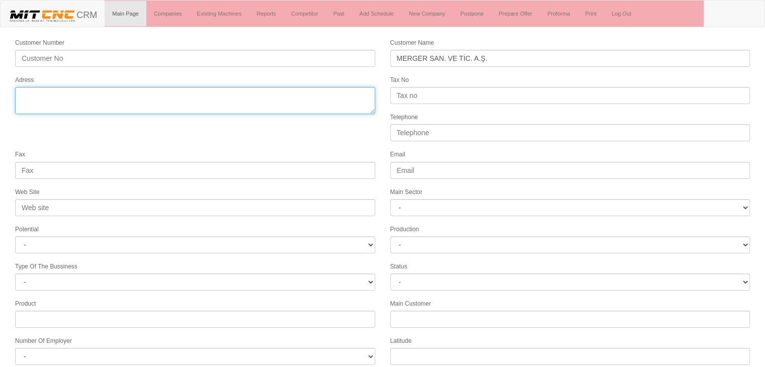
click at [202, 102] on textarea "Adress" at bounding box center [195, 100] width 360 height 27
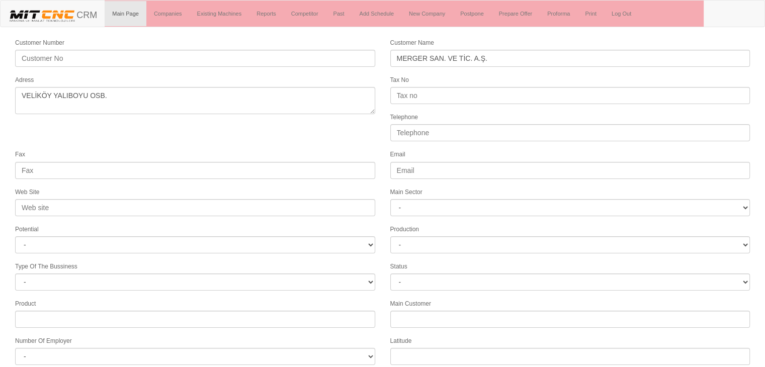
click at [257, 39] on div "Customer Number" at bounding box center [195, 52] width 375 height 30
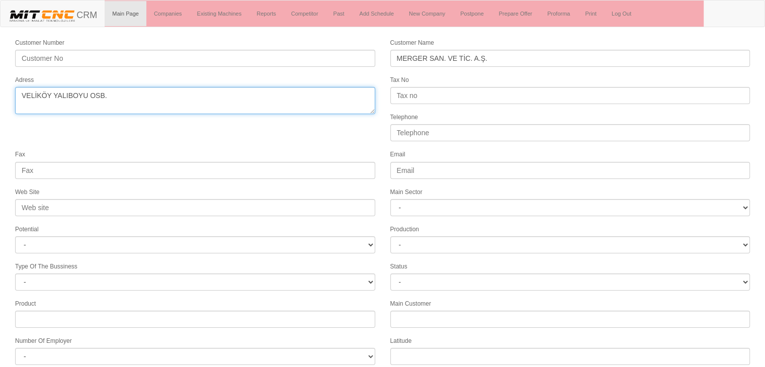
click at [174, 91] on textarea "Adress" at bounding box center [195, 100] width 360 height 27
click at [136, 94] on textarea "Adress" at bounding box center [195, 100] width 360 height 27
click at [216, 93] on textarea "Adress" at bounding box center [195, 100] width 360 height 27
type textarea "VELİKÖY YALIBOYU OSB. MAH. 86. CAD. NO:4/A ÇERKEZKÖY"
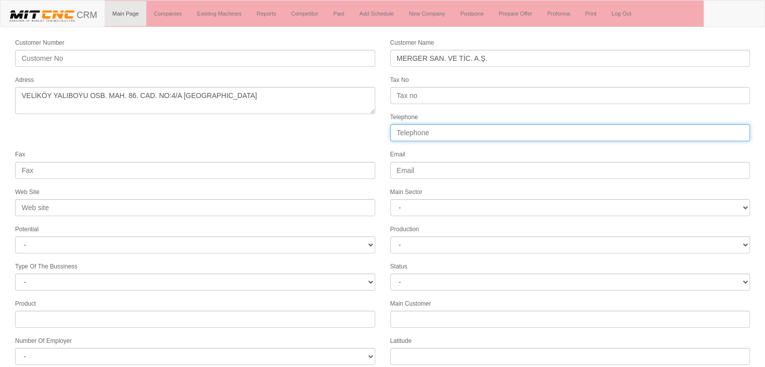
click at [393, 128] on input "Telephone" at bounding box center [570, 132] width 360 height 17
paste input "+90 282 747 6768"
type input "[PHONE_NUMBER]"
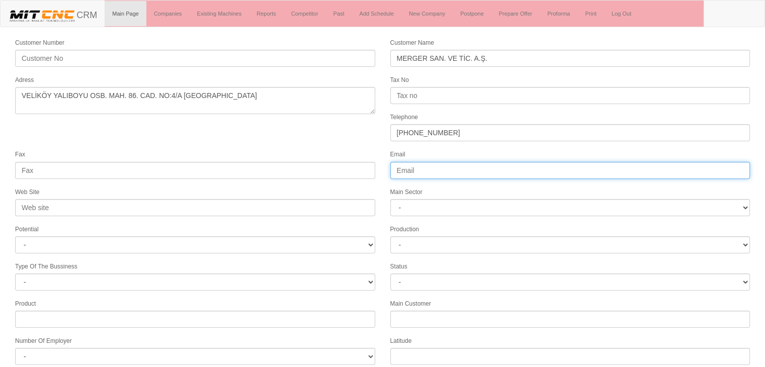
click at [401, 166] on input "Email" at bounding box center [570, 170] width 360 height 17
paste input "[EMAIL_ADDRESS][DOMAIN_NAME]"
type input "[EMAIL_ADDRESS][DOMAIN_NAME]"
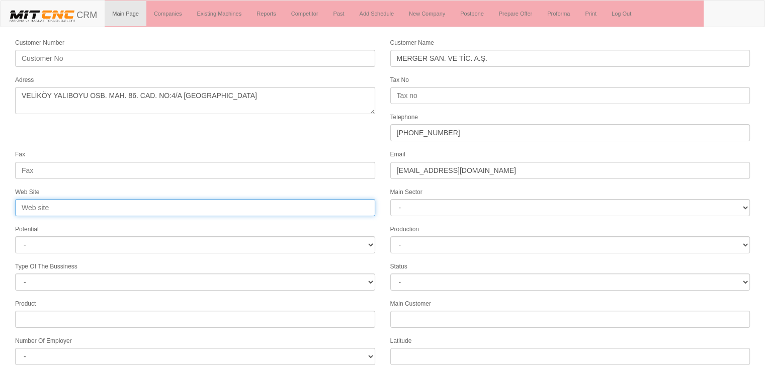
click at [147, 207] on input "Web Site" at bounding box center [195, 207] width 360 height 17
paste input "https://www.stmerger.com/"
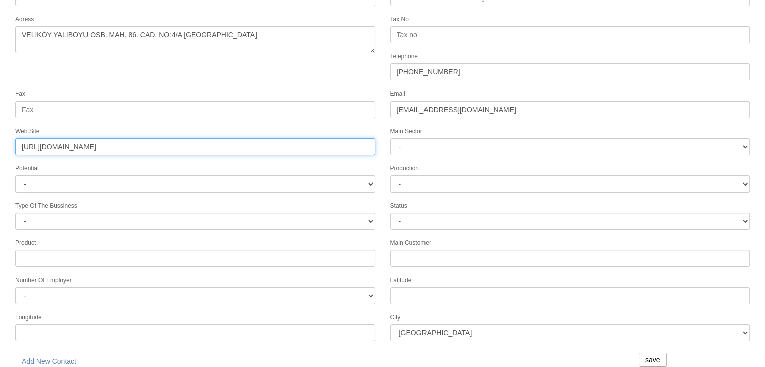
type input "https://www.stmerger.com/"
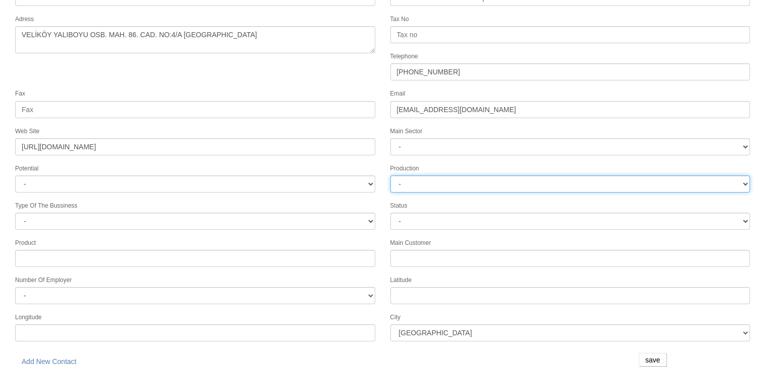
click at [453, 176] on select "-" at bounding box center [570, 184] width 360 height 17
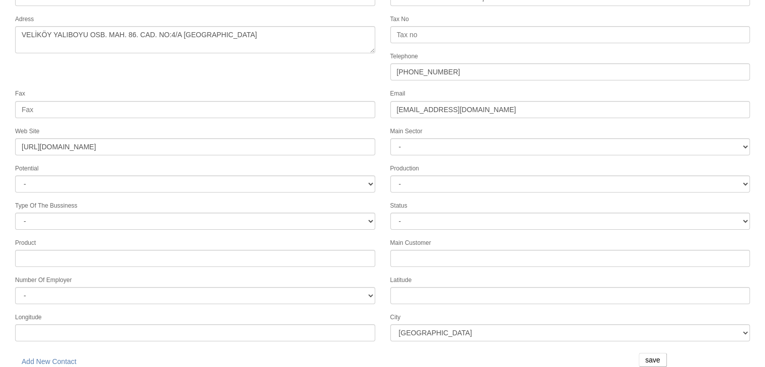
click at [421, 128] on label "Main Sector" at bounding box center [406, 131] width 32 height 9
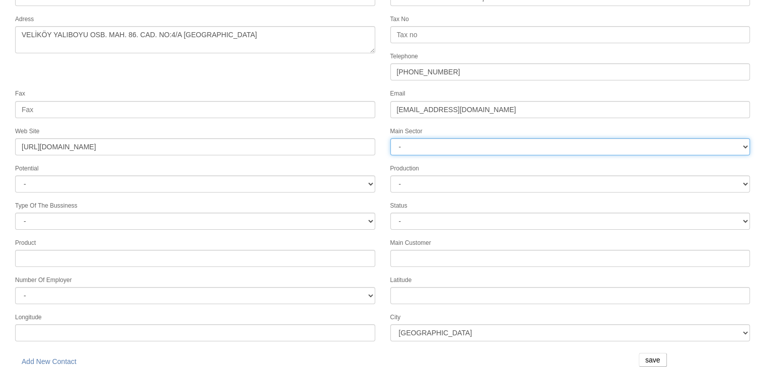
click at [421, 138] on select "- DIE MOLD MACHINERY DEFENCE ELECTRICAL COMPONENTS MEDICAL TOOL MANUFACTURING J…" at bounding box center [570, 146] width 360 height 17
click at [419, 145] on select "- DIE MOLD MACHINERY DEFENCE ELECTRICAL COMPONENTS MEDICAL TOOL MANUFACTURING J…" at bounding box center [570, 146] width 360 height 17
select select "362"
click at [390, 138] on select "- DIE MOLD MACHINERY DEFENCE ELECTRICAL COMPONENTS MEDICAL TOOL MANUFACTURING J…" at bounding box center [570, 146] width 360 height 17
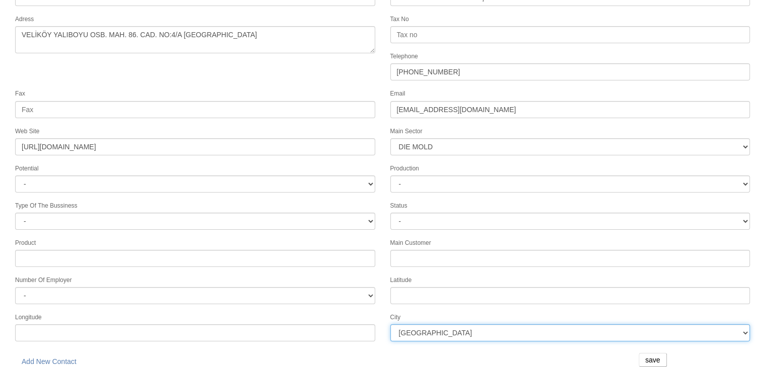
click at [412, 324] on select "İstanbul Adana Adıyaman Afyon Ağrı Amasya Ankara Antalya Artvin Aydın Balıkesir…" at bounding box center [570, 332] width 360 height 17
select select "1249"
click at [390, 324] on select "İstanbul Adana Adıyaman Afyon Ağrı Amasya Ankara Antalya Artvin Aydın Balıkesir…" at bounding box center [570, 332] width 360 height 17
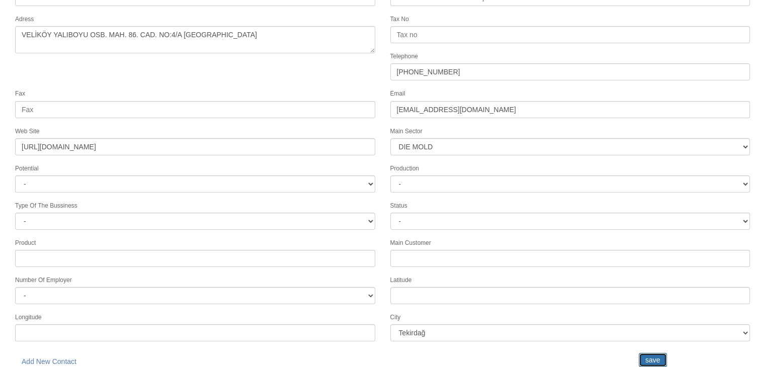
click at [650, 353] on input "save" at bounding box center [653, 360] width 28 height 14
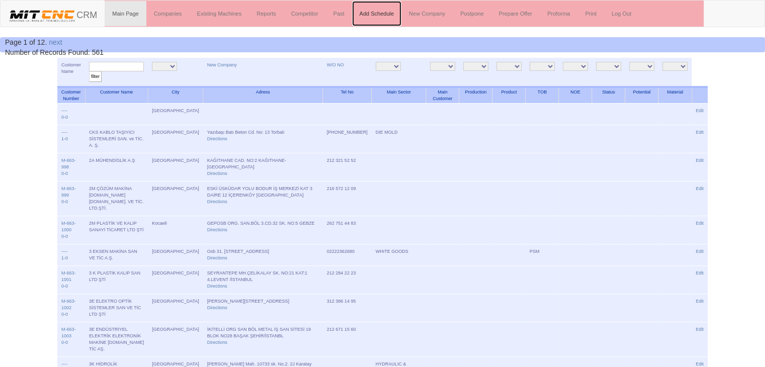
click at [374, 9] on link "Add Schedule" at bounding box center [377, 13] width 50 height 25
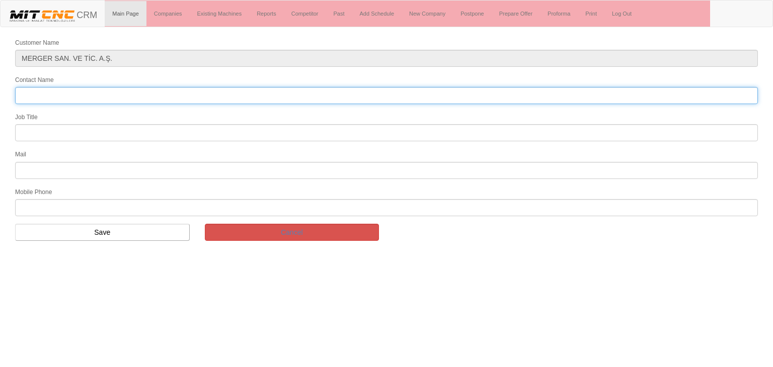
click at [129, 95] on input "Contact Name" at bounding box center [386, 95] width 743 height 17
type input "[PERSON_NAME]"
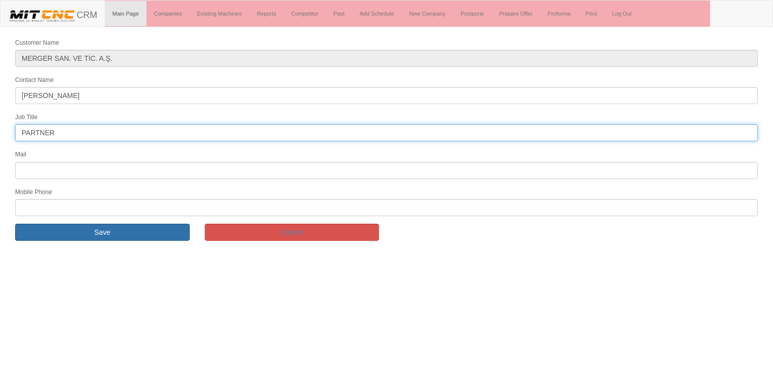
type input "PARTNER"
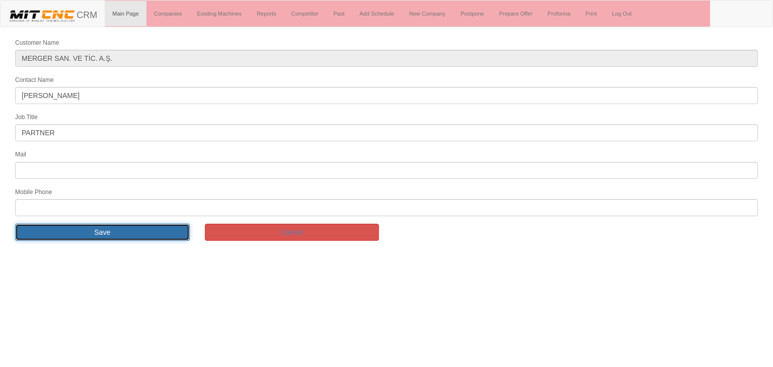
click at [122, 226] on input "Save" at bounding box center [102, 232] width 175 height 17
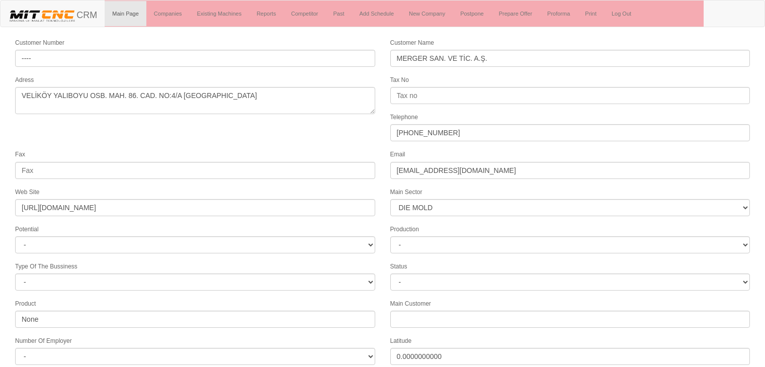
select select "362"
select select "1249"
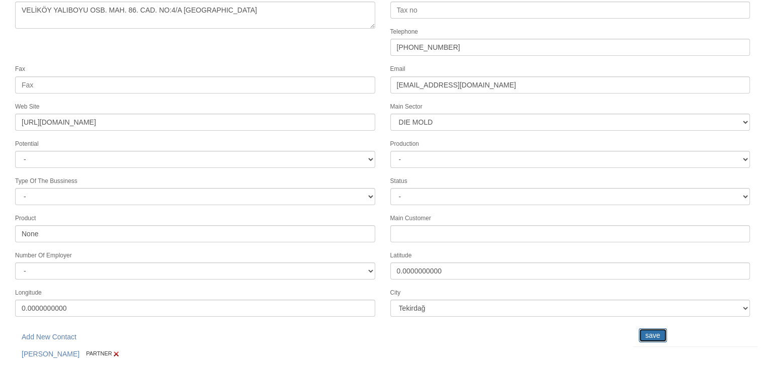
click at [645, 328] on input "save" at bounding box center [653, 335] width 28 height 14
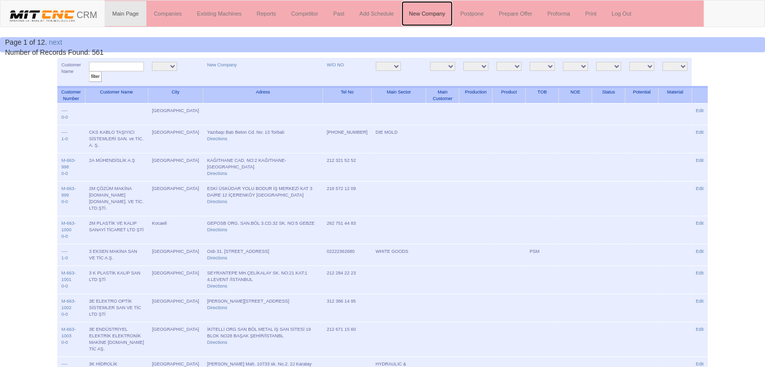
click at [440, 11] on link "New Company" at bounding box center [426, 13] width 51 height 25
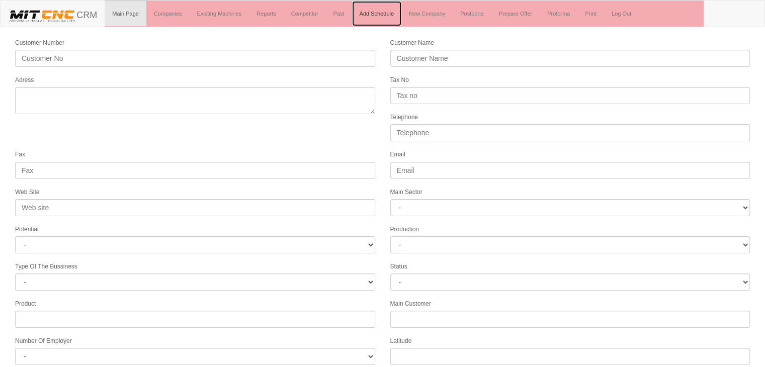
drag, startPoint x: 44, startPoint y: 1, endPoint x: 382, endPoint y: 11, distance: 338.7
click at [382, 11] on link "Add Schedule" at bounding box center [377, 13] width 50 height 25
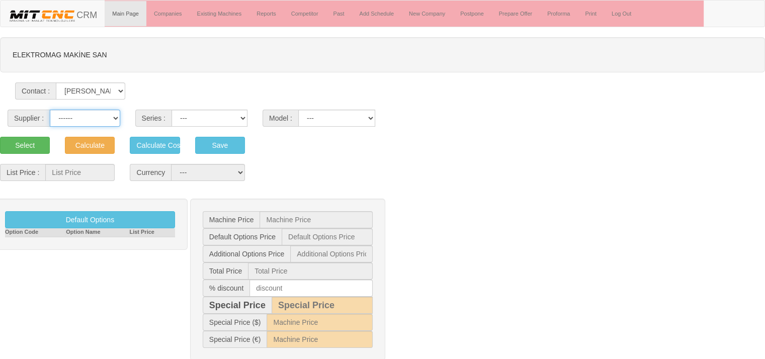
click at [87, 123] on select "------ PEAKART COSMOS GFIR DUOBEI BQ DK" at bounding box center [85, 118] width 70 height 17
select select "6"
click at [50, 110] on select "------ PEAKART COSMOS GFIR DUOBEI BQ DK" at bounding box center [85, 118] width 70 height 17
click at [187, 121] on select "BQ BQS BQY LZ" at bounding box center [210, 118] width 76 height 17
select select "29"
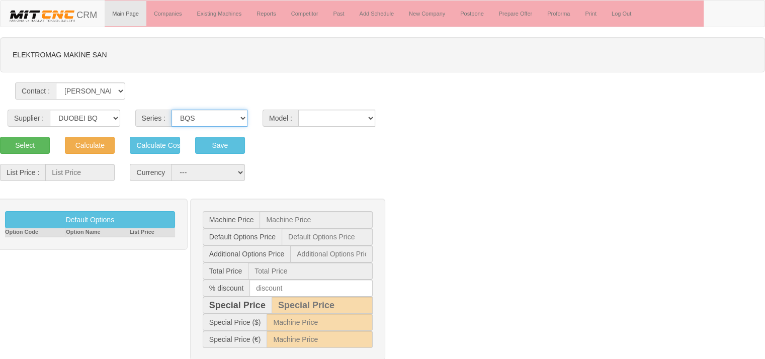
click at [172, 110] on select "BQ BQS BQY LZ" at bounding box center [210, 118] width 76 height 17
drag, startPoint x: 313, startPoint y: 117, endPoint x: 312, endPoint y: 145, distance: 28.2
click at [312, 145] on form "ELEKTROMAG MAKİNE SAN Contact : Selçuk Uçan Supplier : ------ PEAKART COSMOS GF…" at bounding box center [382, 272] width 765 height 471
select select "334"
click at [298, 110] on select "400 650 800" at bounding box center [336, 118] width 77 height 17
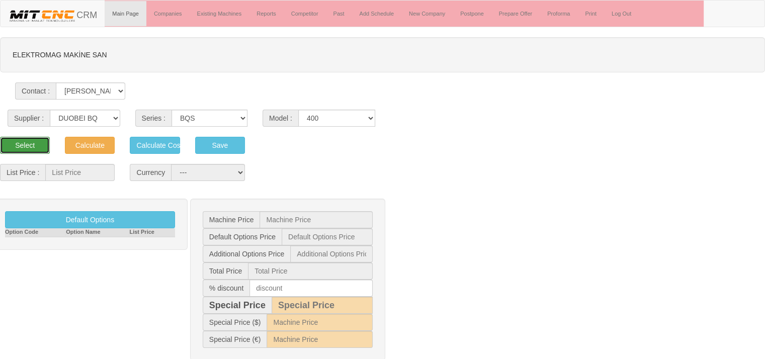
click at [0, 143] on button "Select" at bounding box center [25, 145] width 50 height 17
type input "31.400"
select select "2"
type input "31.400 $"
type input "0 $"
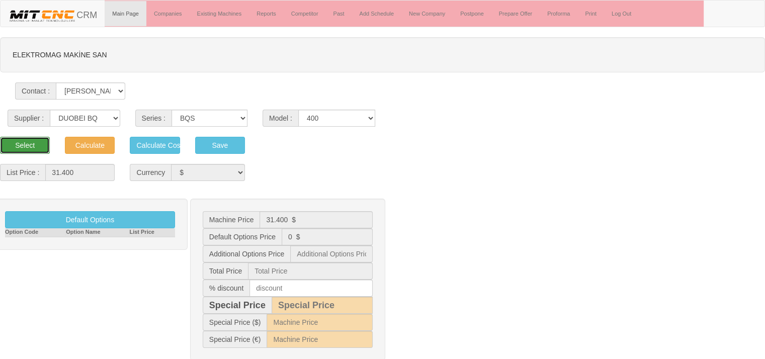
type input "0 $"
type input "31.400 $"
type input "764 $"
type input "36.529 €"
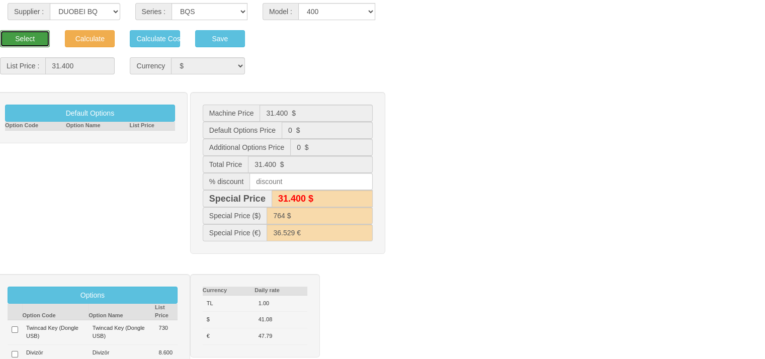
scroll to position [111, 0]
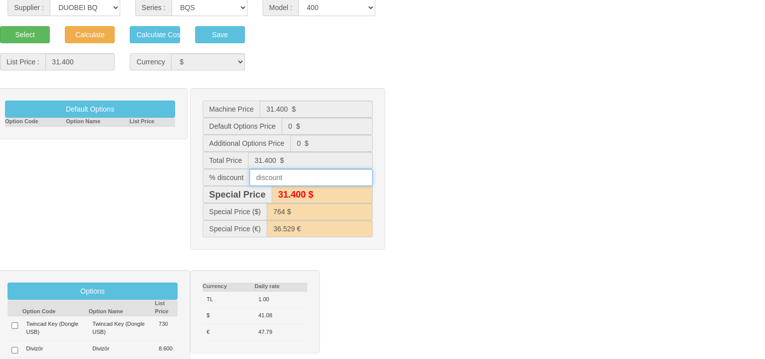
click at [266, 174] on input "text" at bounding box center [311, 177] width 123 height 17
type input "25"
type input "30.800 $"
type input "749 $"
type input "35.082 €"
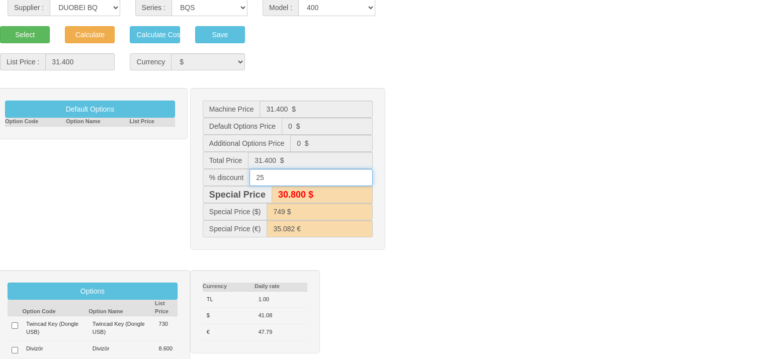
type input "23.600 $"
type input "573 $"
type input "20.547 €"
type input "2"
type input "30.800 $"
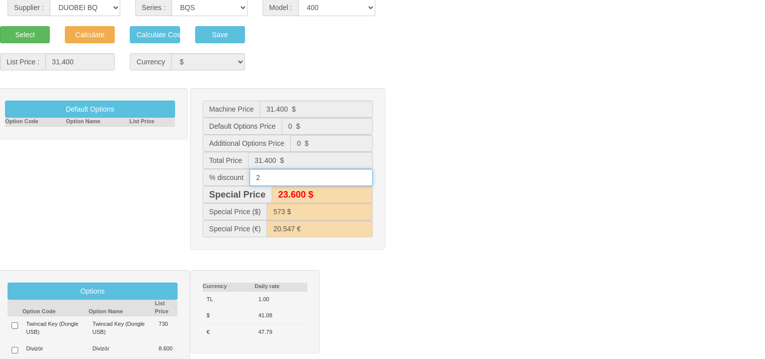
type input "749 $"
type input "35.082 €"
type input "20"
type input "25.100 $"
type input "611 $"
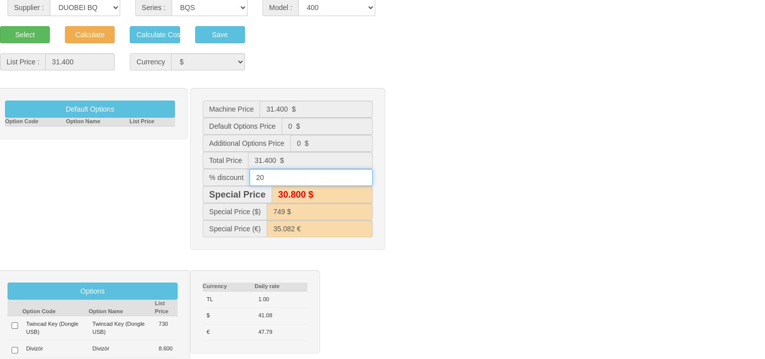
type input "23.378 €"
type input "2"
type input "19"
type input "30.800 $"
type input "749 $"
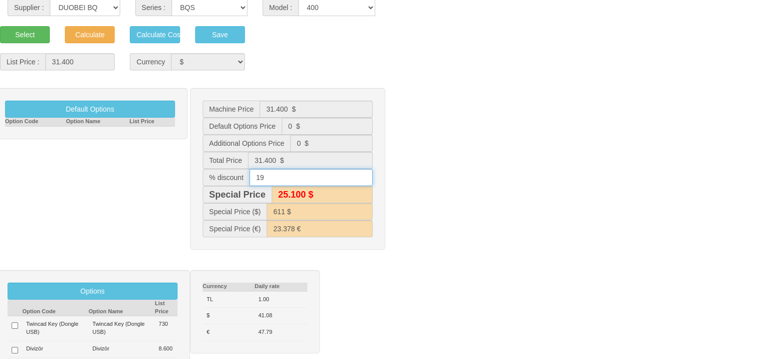
type input "35.082 €"
type input "25.400 $"
type input "619 $"
type input "23.967 €"
type input "18"
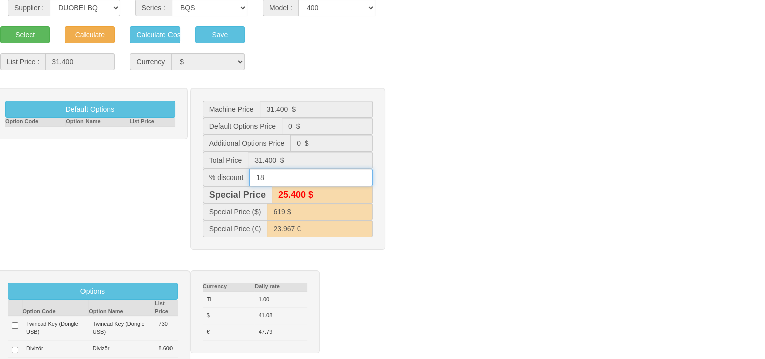
type input "31.100 $"
type input "757 $"
type input "35.802 €"
type input "25.700 $"
type input "627 $"
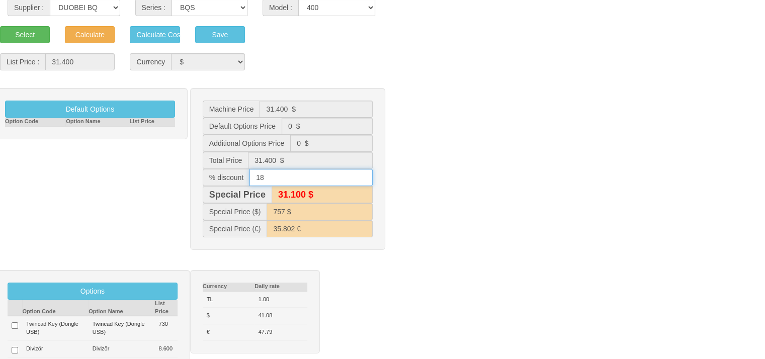
type input "24.562 €"
type input "18.5"
type input "25.600 $"
type input "623 $"
type input "24.263 €"
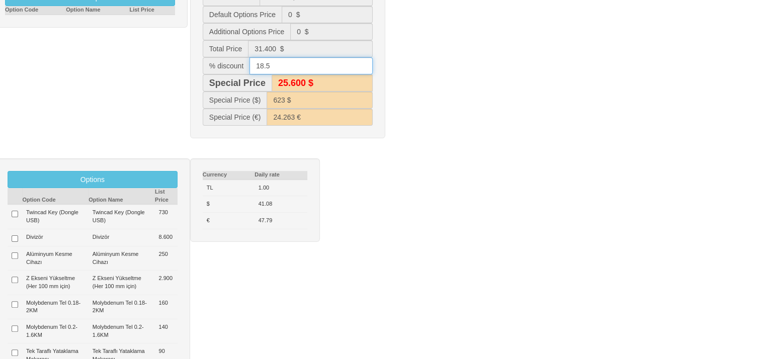
scroll to position [223, 0]
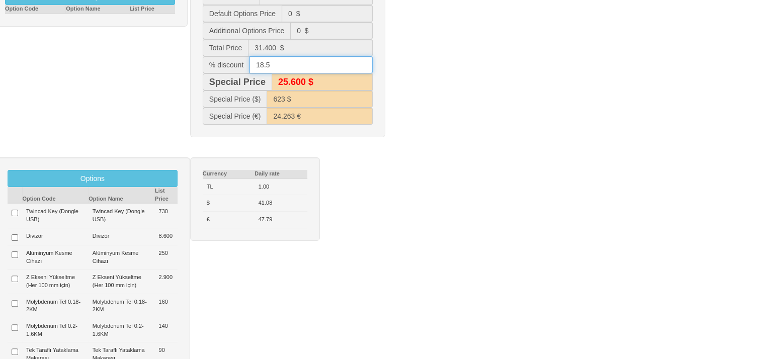
type input "18.5"
click at [17, 211] on input "checkbox" at bounding box center [15, 213] width 7 height 7
checkbox input "true"
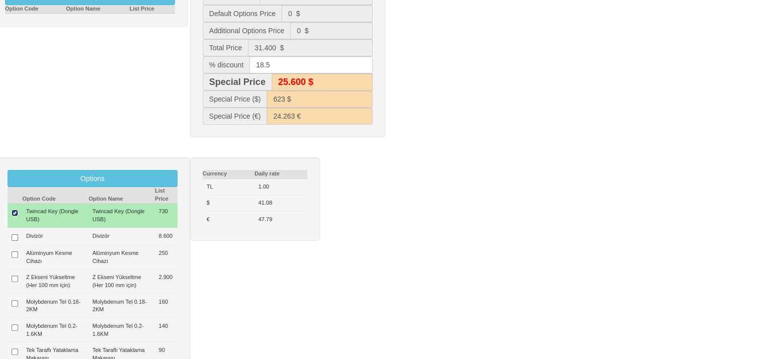
type input "500 $"
type input "32.130 $"
type input "26.200 $"
type input "637 $"
type input "24.827 €"
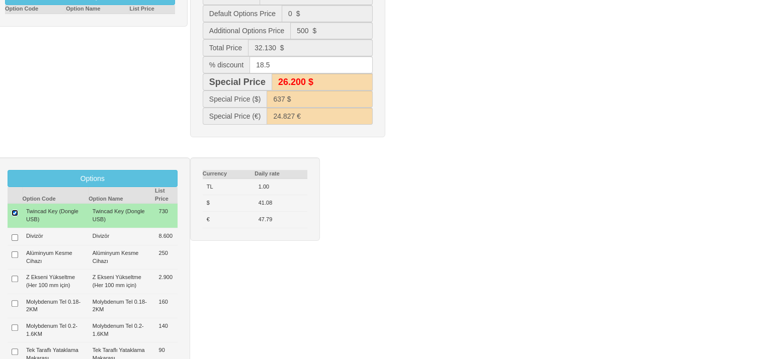
click at [17, 211] on input "checkbox" at bounding box center [15, 213] width 7 height 7
checkbox input "false"
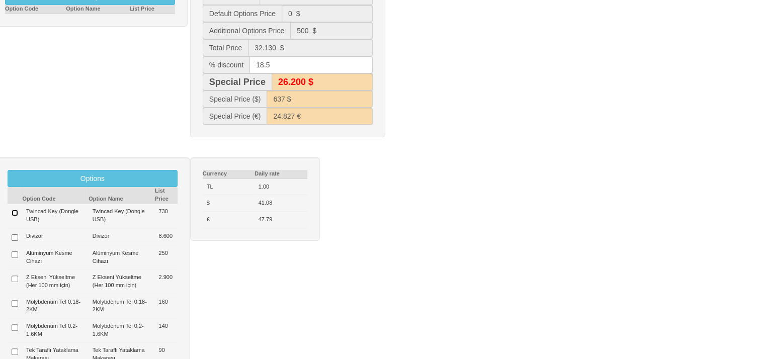
type input "0 $"
type input "31.400 $"
type input "25.600 $"
type input "623 $"
type input "24.263 €"
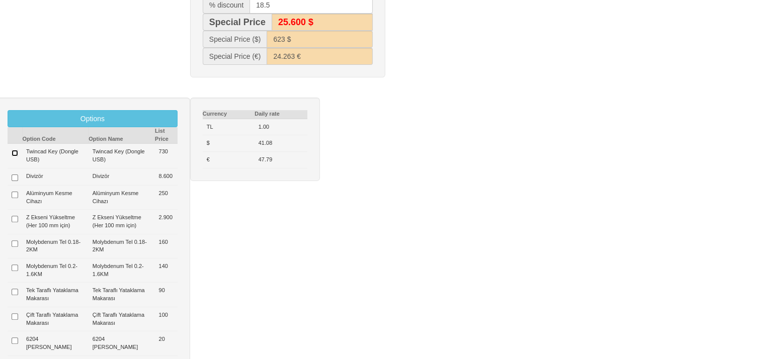
scroll to position [284, 0]
click at [16, 193] on input "checkbox" at bounding box center [15, 194] width 7 height 7
checkbox input "true"
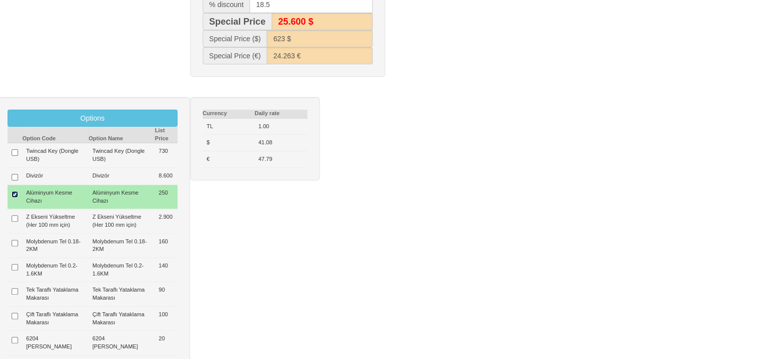
type input "250 $"
type input "31.650 $"
type input "25.800 $"
type input "628 $"
type input "24.457 €"
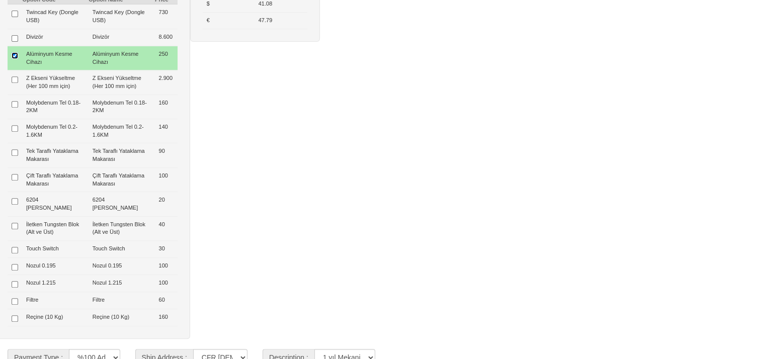
scroll to position [438, 0]
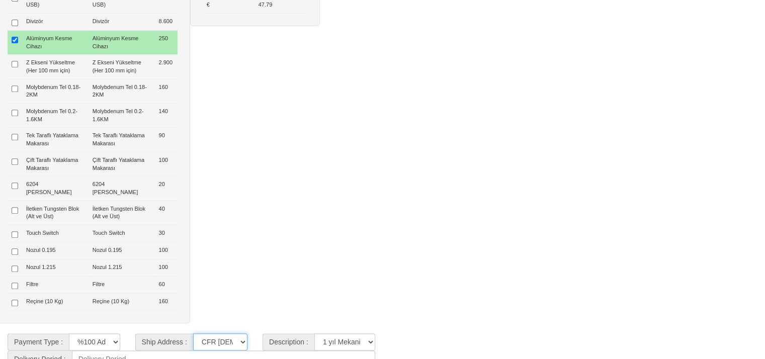
click at [231, 334] on select "CFR İZMİT CIF/İZMİT (Gümrük Vergisi , Nakliye ve KDV Dahil Değildir.) CIF/İSTAN…" at bounding box center [220, 342] width 54 height 17
select select "5"
click at [193, 334] on select "CFR İZMİT CIF/İZMİT (Gümrük Vergisi , Nakliye ve KDV Dahil Değildir.) CIF/İSTAN…" at bounding box center [220, 342] width 54 height 17
click at [344, 335] on select "**********" at bounding box center [344, 342] width 61 height 17
click at [314, 334] on select "**********" at bounding box center [344, 342] width 61 height 17
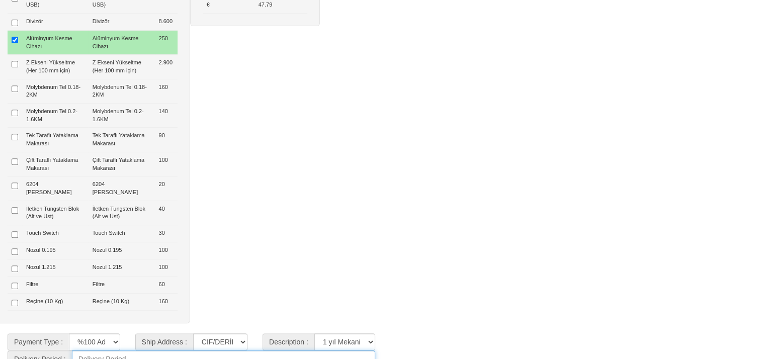
click at [153, 354] on input at bounding box center [223, 359] width 303 height 17
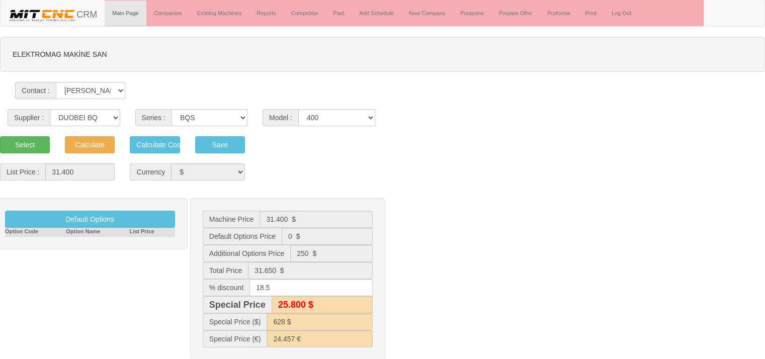
scroll to position [0, 0]
type input "45 GÜN"
click at [207, 146] on button "Save" at bounding box center [220, 145] width 50 height 17
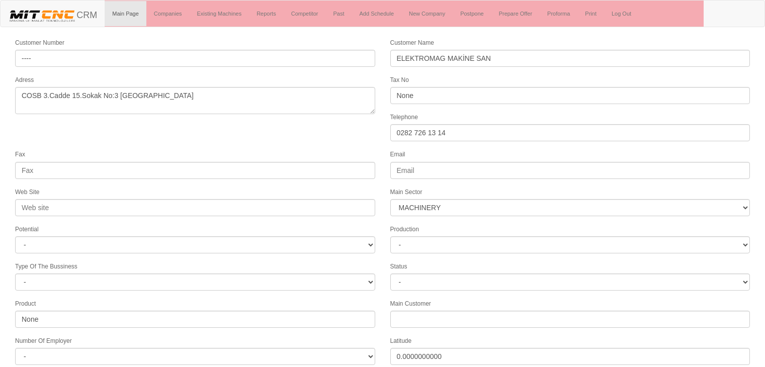
select select "363"
select select "1249"
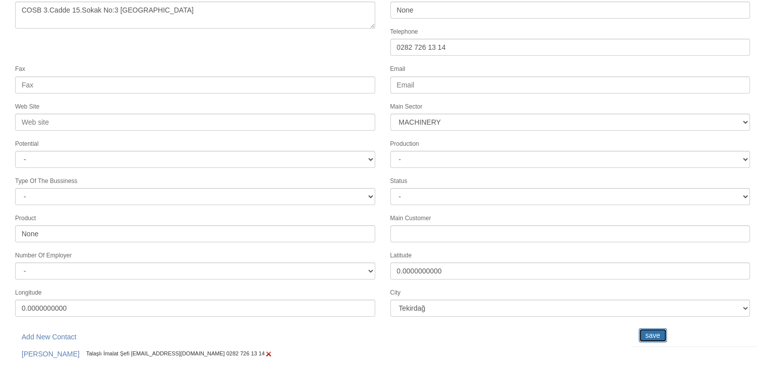
click at [655, 330] on input "save" at bounding box center [653, 335] width 28 height 14
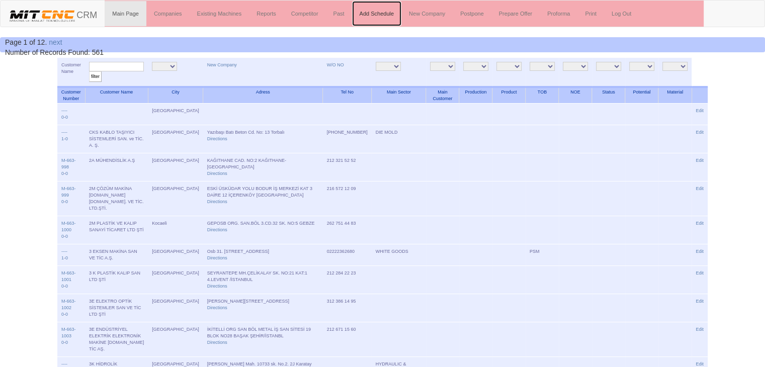
click at [376, 15] on link "Add Schedule" at bounding box center [377, 13] width 50 height 25
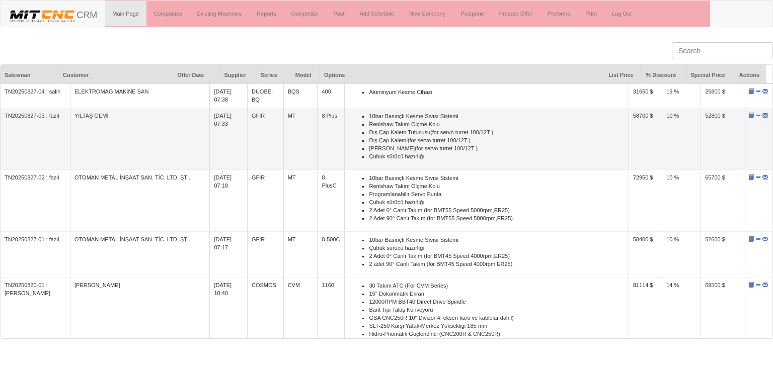
click at [79, 120] on td "YILTAŞ GEMİ" at bounding box center [139, 139] width 139 height 62
click at [748, 117] on span at bounding box center [751, 116] width 6 height 6
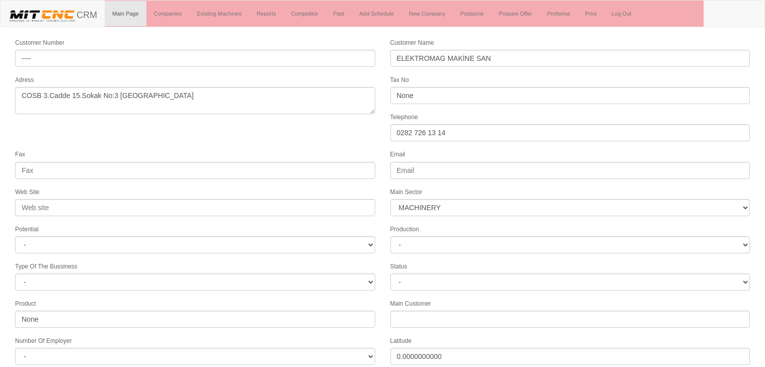
select select "363"
select select "1249"
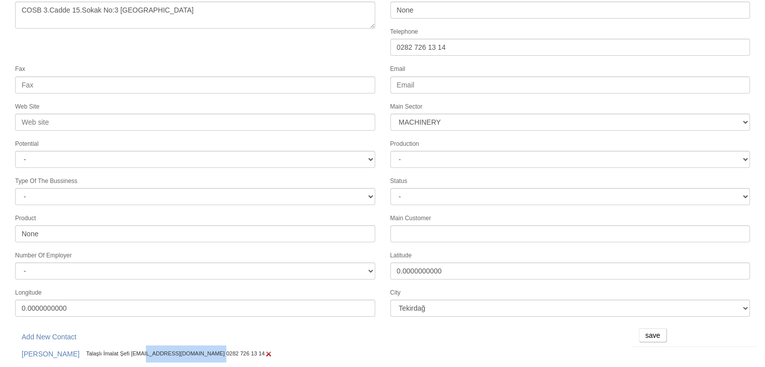
drag, startPoint x: 113, startPoint y: 345, endPoint x: 180, endPoint y: 347, distance: 66.9
click at [180, 347] on div "[PERSON_NAME] Talaşlı İmalat Şefi [EMAIL_ADDRESS][DOMAIN_NAME] 0282 726 13 14" at bounding box center [320, 354] width 610 height 17
